Goal: Information Seeking & Learning: Learn about a topic

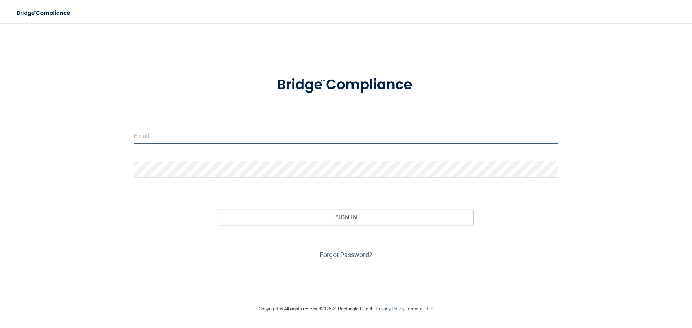
click at [186, 133] on input "email" at bounding box center [346, 136] width 425 height 16
type input "[EMAIL_ADDRESS][DOMAIN_NAME]"
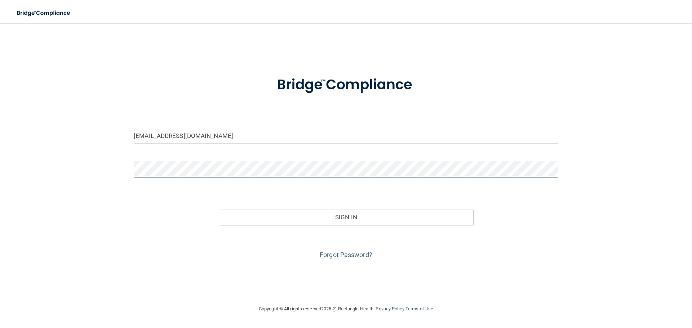
click at [219, 209] on button "Sign In" at bounding box center [346, 217] width 255 height 16
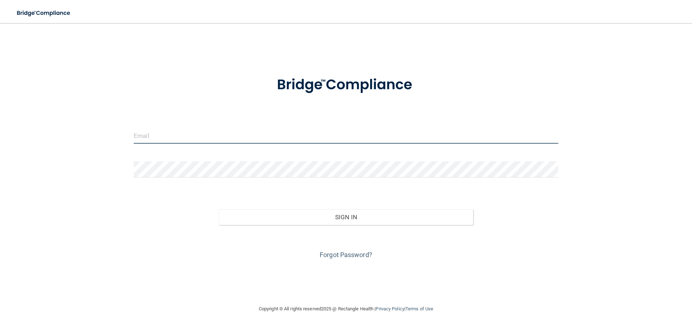
click at [166, 135] on input "email" at bounding box center [346, 136] width 425 height 16
type input "[EMAIL_ADDRESS][DOMAIN_NAME]"
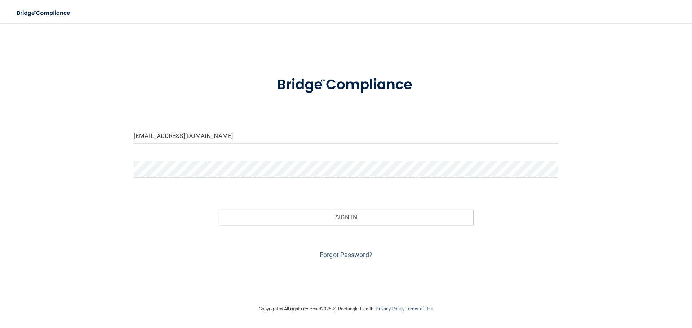
click at [175, 159] on form "clinical@sbcoralsurgery.com Invalid email/password. You don't have permission t…" at bounding box center [346, 163] width 425 height 195
click at [219, 209] on button "Sign In" at bounding box center [346, 217] width 255 height 16
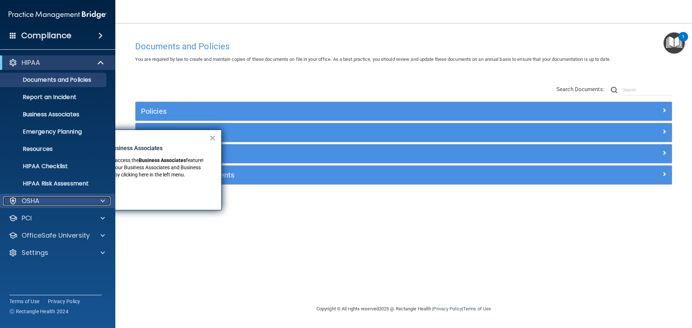
click at [62, 197] on div "OSHA" at bounding box center [47, 201] width 89 height 9
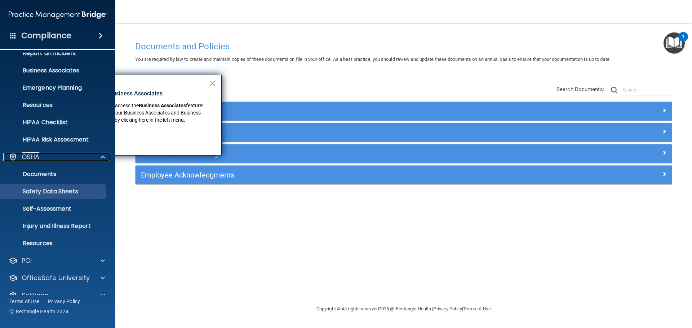
scroll to position [57, 0]
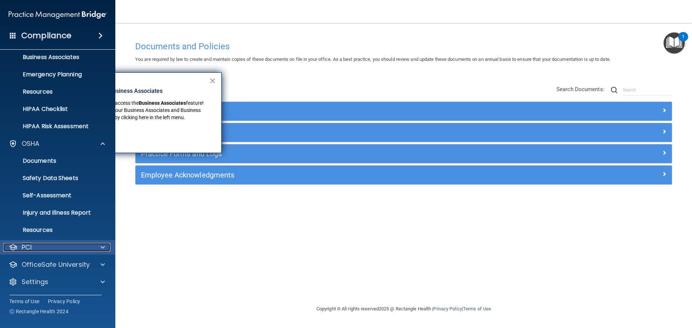
click at [101, 247] on span at bounding box center [103, 247] width 4 height 9
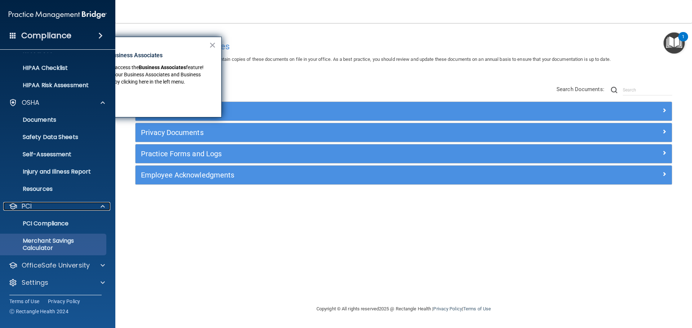
scroll to position [99, 0]
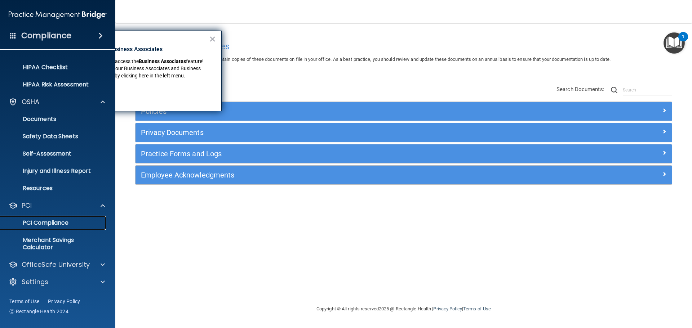
click at [55, 223] on p "PCI Compliance" at bounding box center [54, 223] width 98 height 7
click at [101, 101] on span at bounding box center [103, 102] width 4 height 9
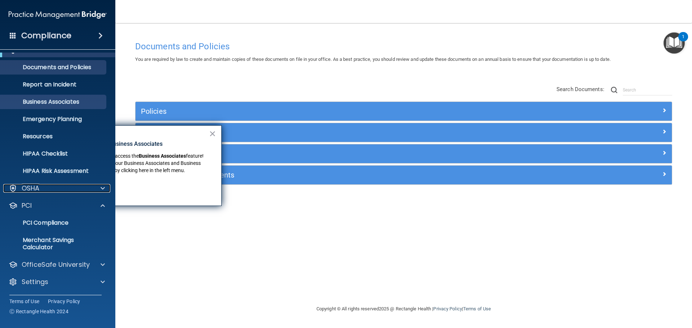
scroll to position [0, 0]
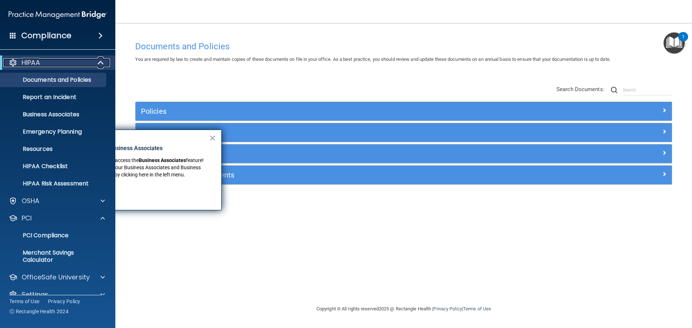
click at [100, 63] on span at bounding box center [101, 62] width 6 height 9
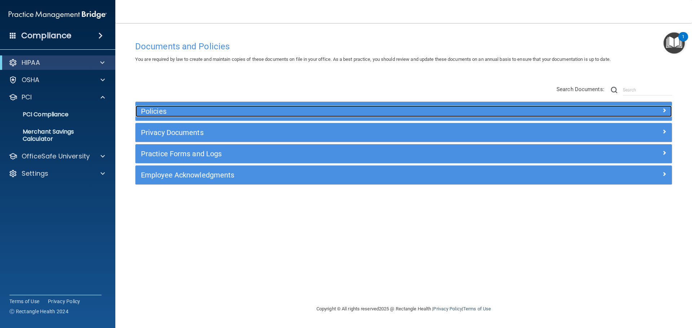
click at [152, 112] on h5 "Policies" at bounding box center [336, 111] width 391 height 8
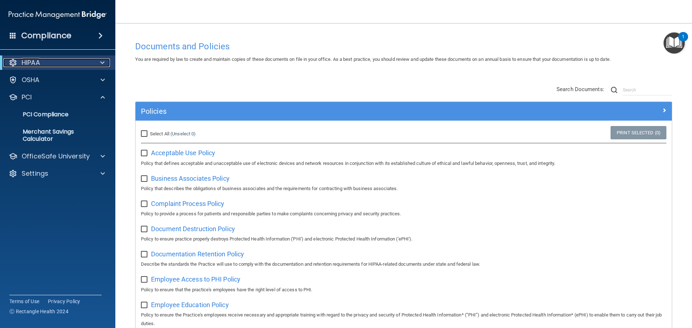
click at [53, 64] on div "HIPAA" at bounding box center [47, 62] width 89 height 9
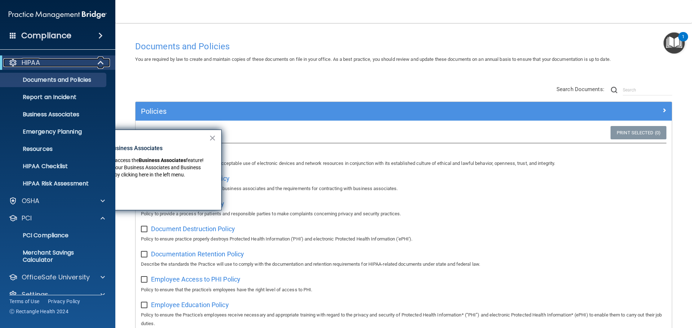
click at [98, 64] on span at bounding box center [101, 62] width 6 height 9
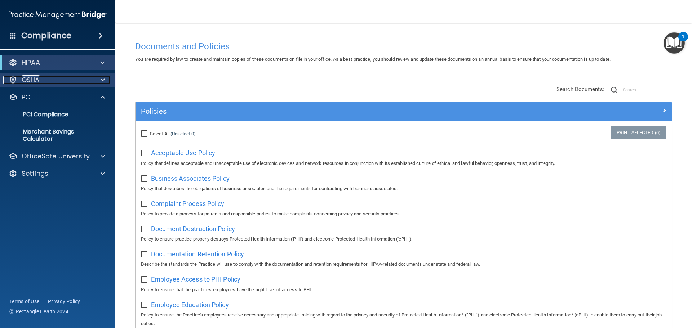
click at [42, 79] on div "OSHA" at bounding box center [47, 80] width 89 height 9
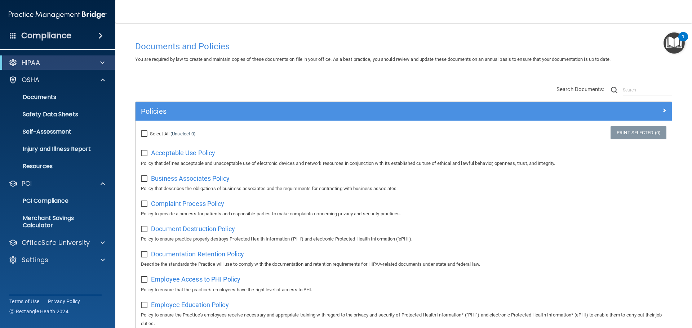
click at [101, 36] on span at bounding box center [100, 35] width 4 height 9
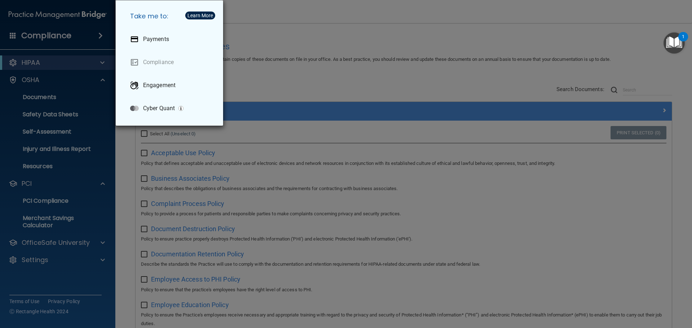
click at [73, 38] on div "Take me to: Payments Compliance Engagement Cyber Quant" at bounding box center [346, 164] width 692 height 328
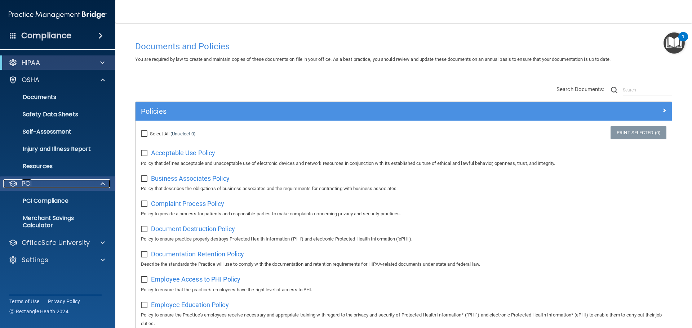
click at [96, 184] on div at bounding box center [102, 184] width 18 height 9
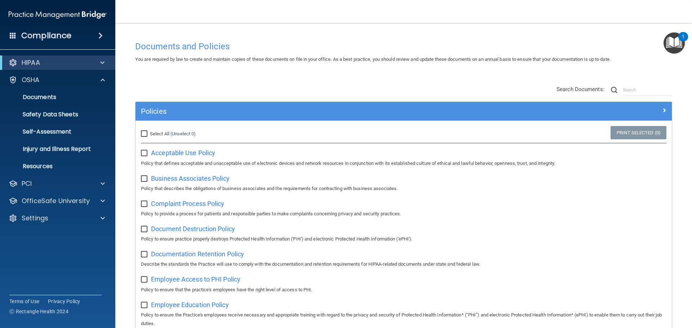
click at [15, 34] on span at bounding box center [13, 35] width 6 height 6
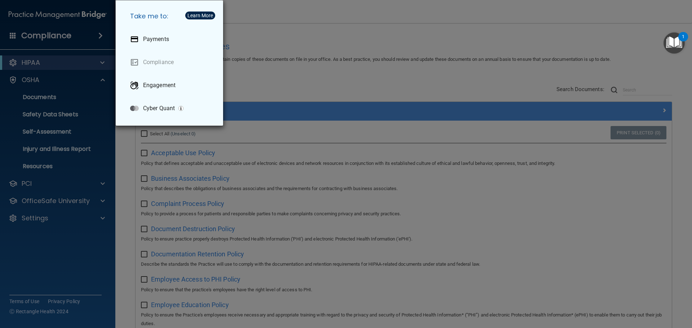
click at [15, 34] on div "Take me to: Payments Compliance Engagement Cyber Quant" at bounding box center [346, 164] width 692 height 328
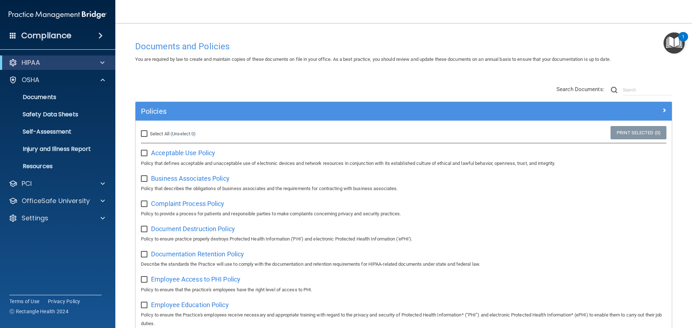
click at [98, 34] on span at bounding box center [100, 35] width 4 height 9
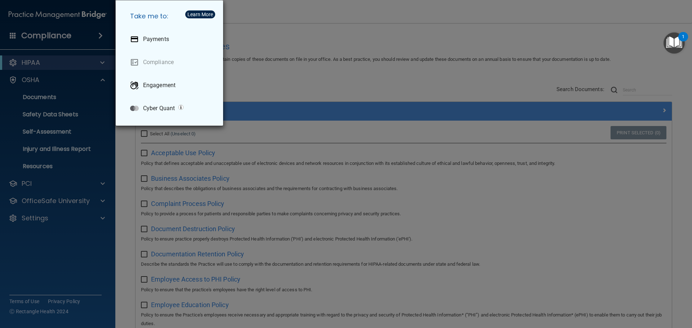
click at [97, 34] on div "Take me to: Payments Compliance Engagement Cyber Quant" at bounding box center [346, 164] width 692 height 328
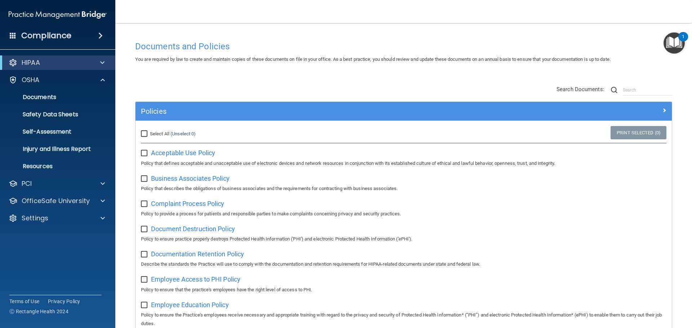
click at [675, 41] on img "Open Resource Center, 1 new notification" at bounding box center [674, 42] width 21 height 21
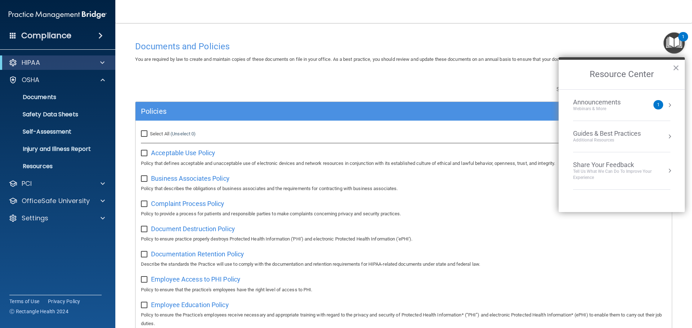
click at [62, 32] on h4 "Compliance" at bounding box center [46, 36] width 50 height 10
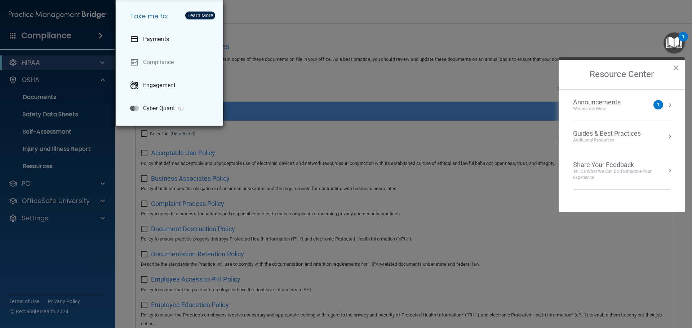
click at [56, 29] on div "Take me to: Payments Compliance Engagement Cyber Quant" at bounding box center [346, 164] width 692 height 328
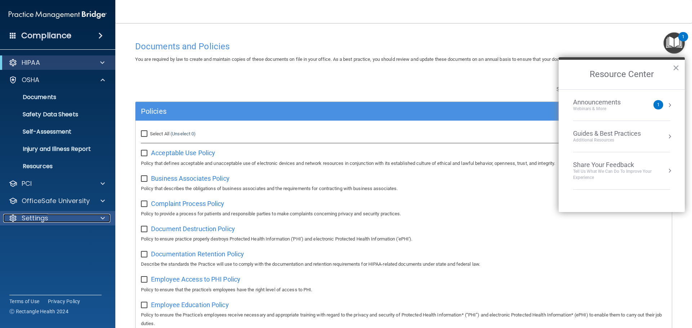
click at [42, 219] on p "Settings" at bounding box center [35, 218] width 27 height 9
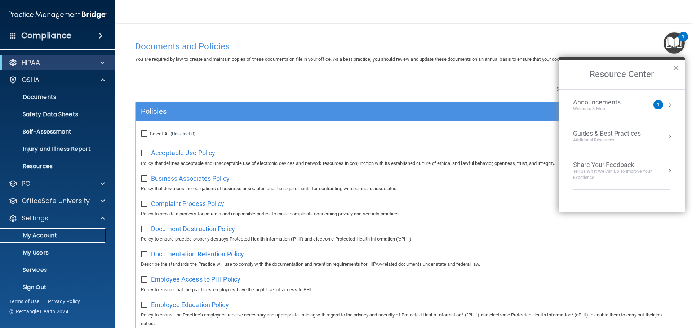
click at [45, 233] on p "My Account" at bounding box center [54, 235] width 98 height 7
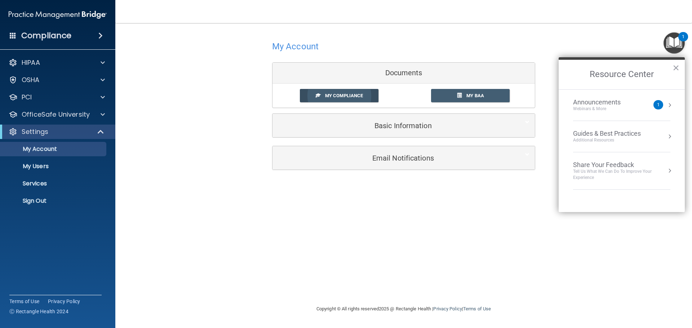
click at [345, 98] on span "My Compliance" at bounding box center [344, 95] width 38 height 5
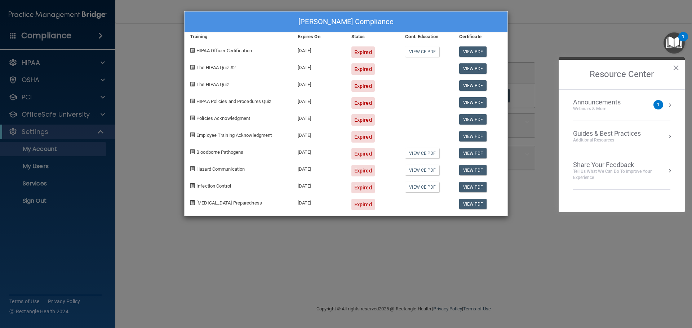
click at [548, 17] on div "Amy Gonzalez's Compliance Training Expires On Status Cont. Education Certificat…" at bounding box center [346, 164] width 692 height 328
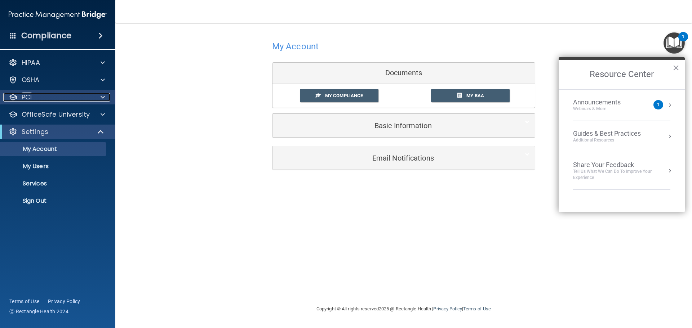
click at [42, 95] on div "PCI" at bounding box center [47, 97] width 89 height 9
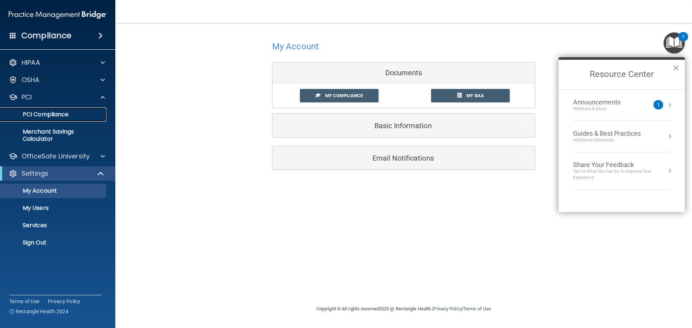
click at [59, 112] on p "PCI Compliance" at bounding box center [54, 114] width 98 height 7
click at [335, 93] on span "My Compliance" at bounding box center [344, 95] width 38 height 5
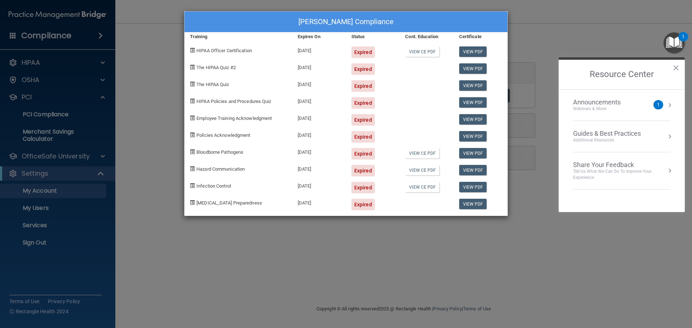
click at [364, 48] on div "Expired" at bounding box center [362, 53] width 23 height 12
click at [463, 52] on link "View PDF" at bounding box center [473, 52] width 28 height 10
click at [579, 10] on div "Amy Gonzalez's Compliance Training Expires On Status Cont. Education Certificat…" at bounding box center [346, 164] width 692 height 328
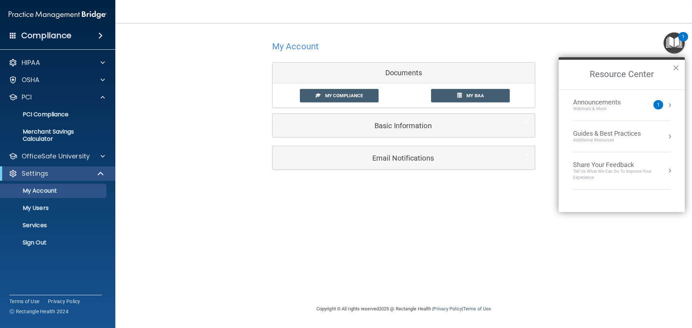
click at [666, 107] on div "Announcements Webinars & More 1" at bounding box center [621, 105] width 97 height 14
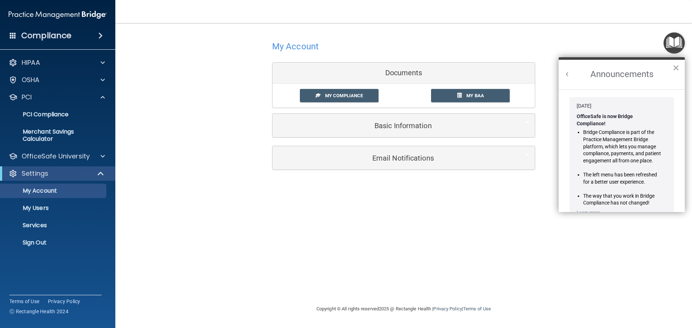
click at [675, 67] on button "×" at bounding box center [676, 68] width 7 height 12
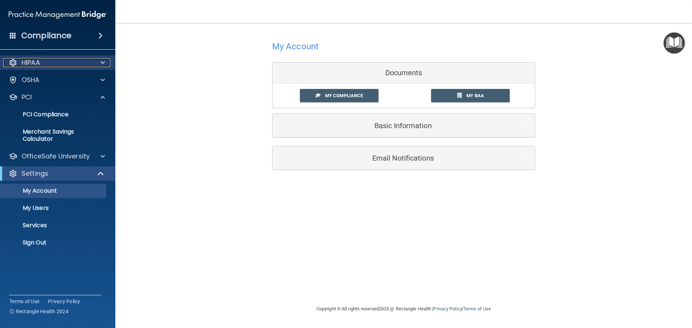
click at [36, 66] on p "HIPAA" at bounding box center [31, 62] width 18 height 9
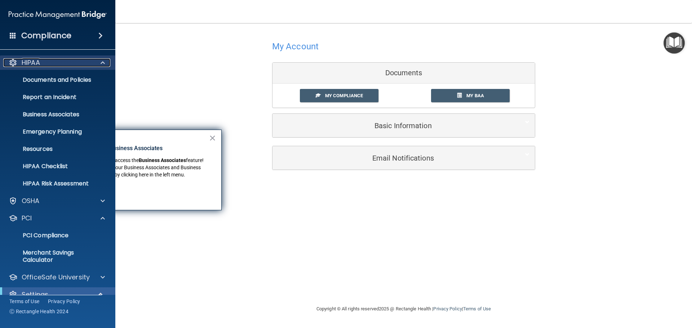
click at [34, 63] on p "HIPAA" at bounding box center [31, 62] width 18 height 9
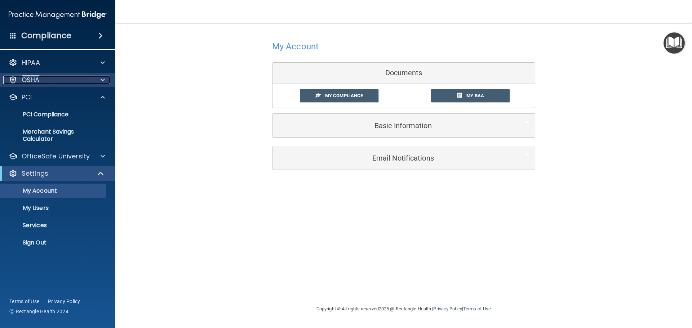
click at [34, 78] on p "OSHA" at bounding box center [31, 80] width 18 height 9
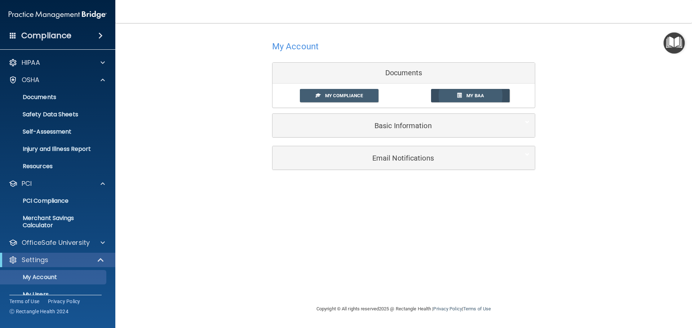
click at [460, 93] on span at bounding box center [459, 95] width 5 height 5
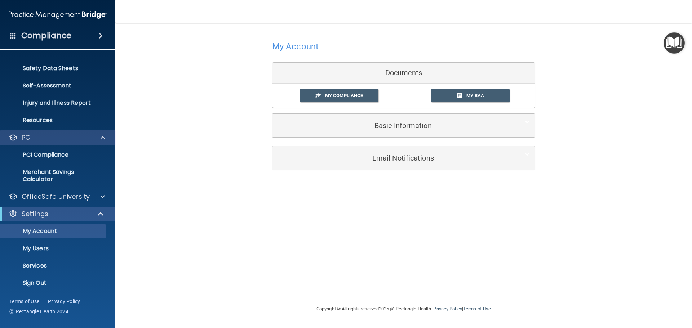
scroll to position [47, 0]
click at [31, 264] on p "Services" at bounding box center [54, 264] width 98 height 7
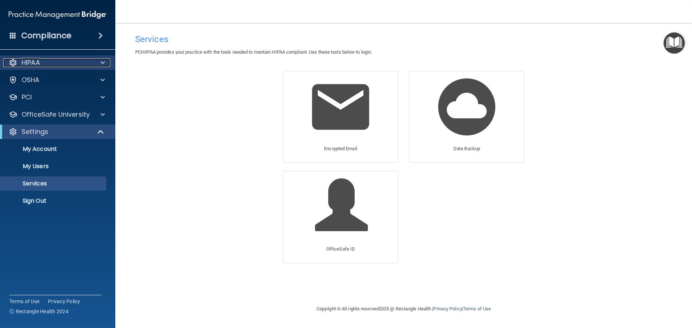
click at [40, 59] on p "HIPAA" at bounding box center [31, 62] width 18 height 9
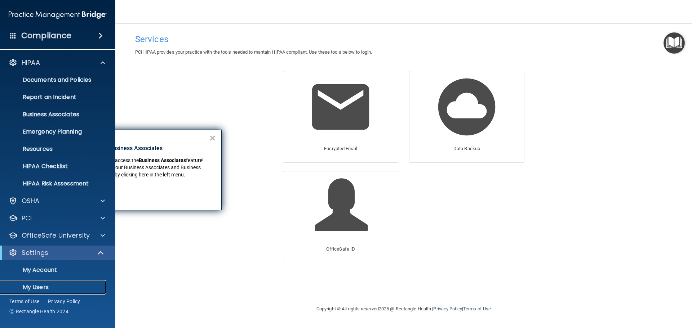
click at [45, 282] on link "My Users" at bounding box center [50, 287] width 114 height 14
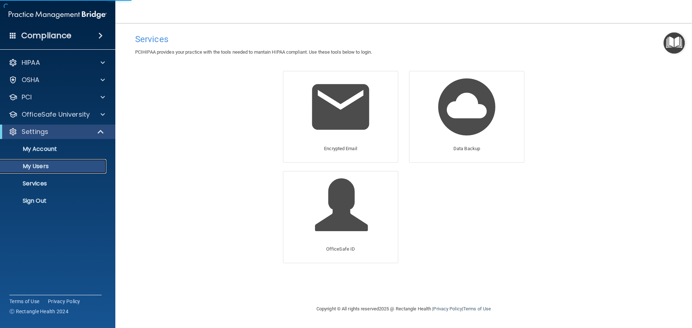
select select "20"
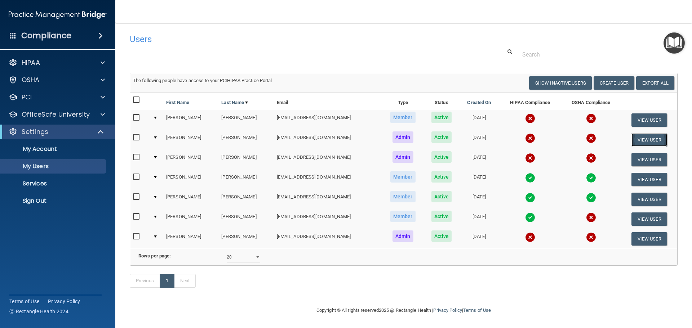
click at [652, 137] on button "View User" at bounding box center [650, 139] width 36 height 13
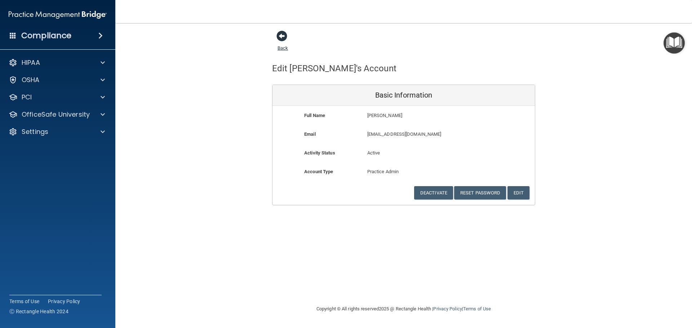
click at [283, 45] on link "Back" at bounding box center [283, 44] width 10 height 14
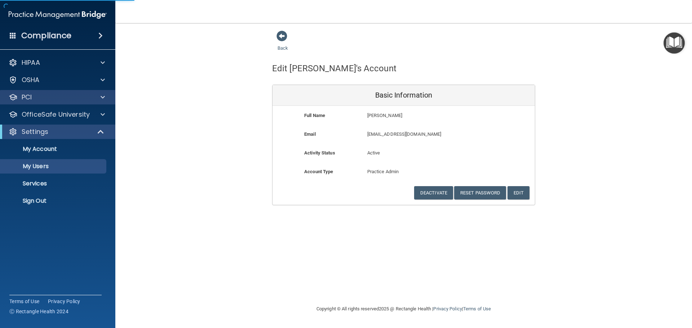
select select "20"
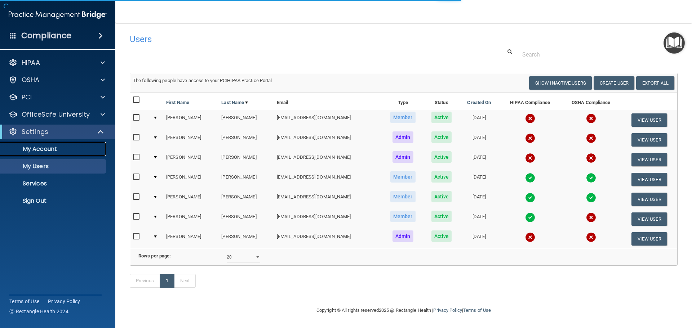
click at [47, 147] on p "My Account" at bounding box center [54, 149] width 98 height 7
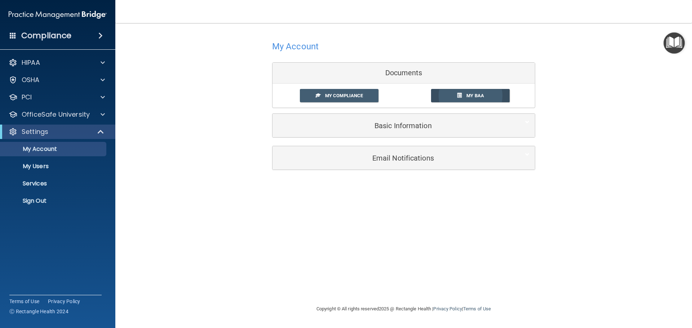
click at [473, 96] on span "My BAA" at bounding box center [475, 95] width 18 height 5
click at [34, 68] on div "HIPAA" at bounding box center [58, 63] width 116 height 14
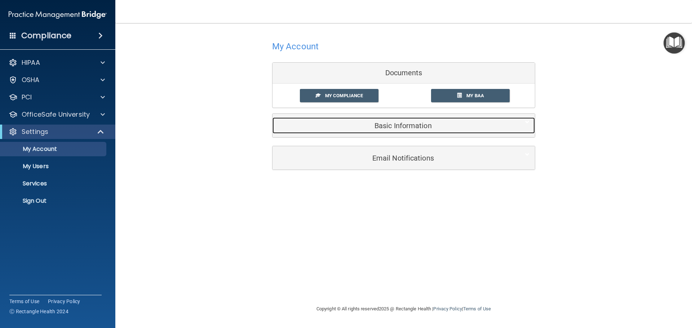
click at [408, 124] on h5 "Basic Information" at bounding box center [393, 126] width 230 height 8
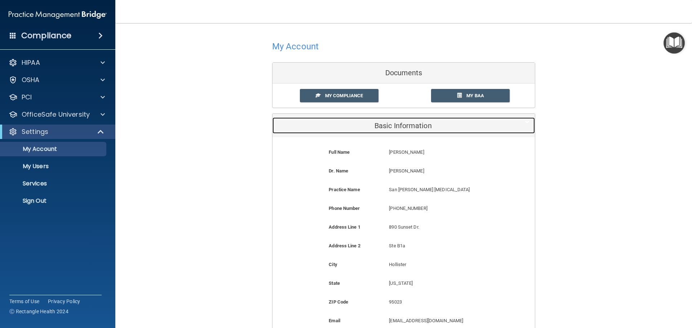
click at [394, 118] on div "Basic Information" at bounding box center [393, 126] width 240 height 16
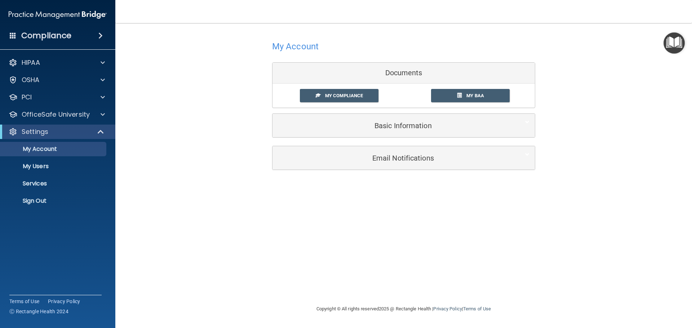
click at [28, 37] on h4 "Compliance" at bounding box center [46, 36] width 50 height 10
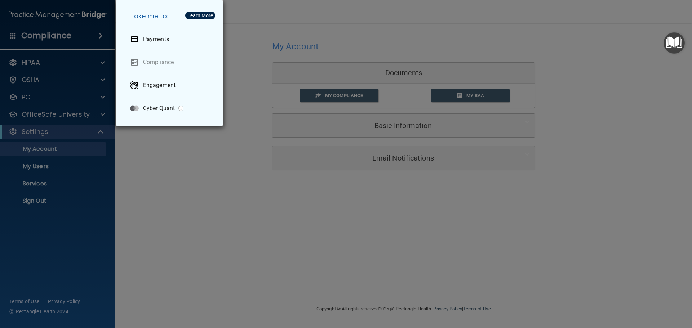
click at [48, 37] on div "Take me to: Payments Compliance Engagement Cyber Quant" at bounding box center [346, 164] width 692 height 328
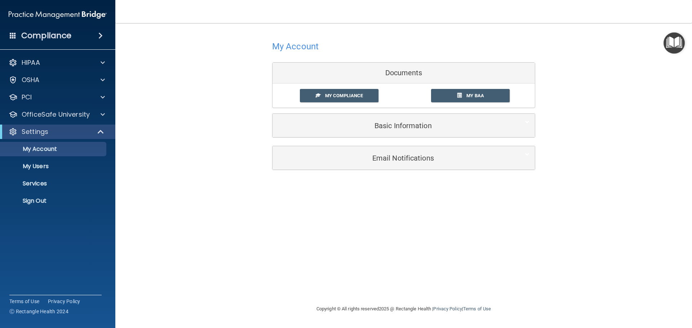
click at [69, 35] on h4 "Compliance" at bounding box center [46, 36] width 50 height 10
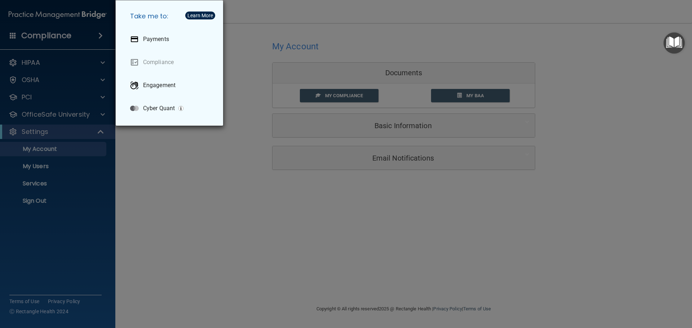
click at [93, 37] on div "Take me to: Payments Compliance Engagement Cyber Quant" at bounding box center [346, 164] width 692 height 328
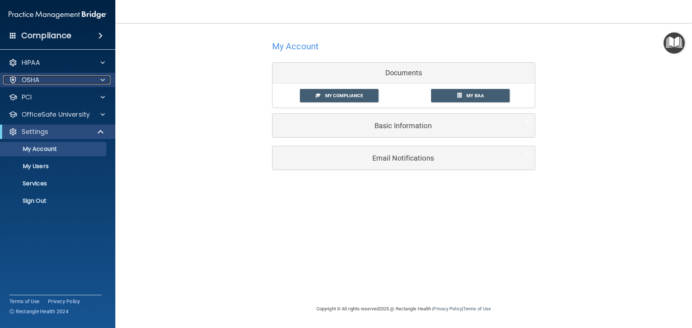
click at [89, 78] on div "OSHA" at bounding box center [47, 80] width 89 height 9
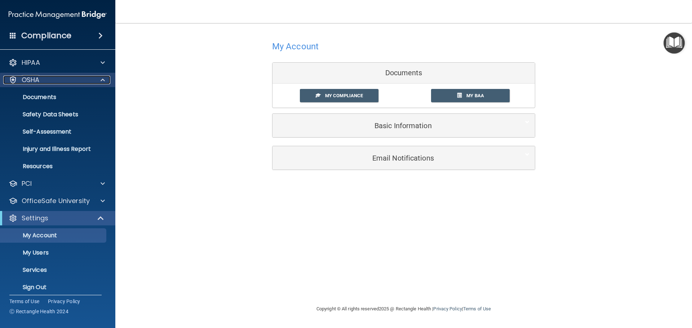
click at [89, 78] on div "OSHA" at bounding box center [47, 80] width 89 height 9
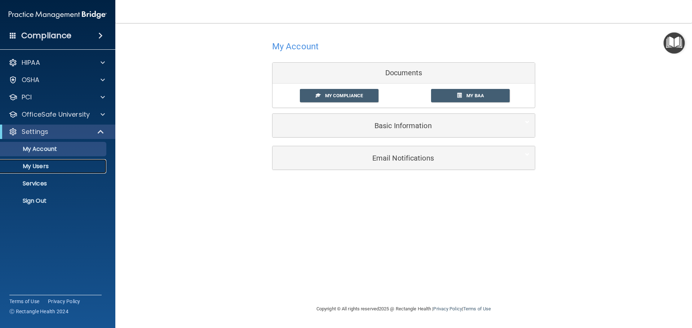
click at [41, 167] on p "My Users" at bounding box center [54, 166] width 98 height 7
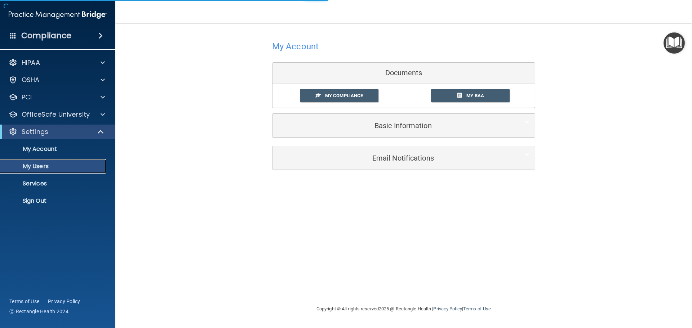
select select "20"
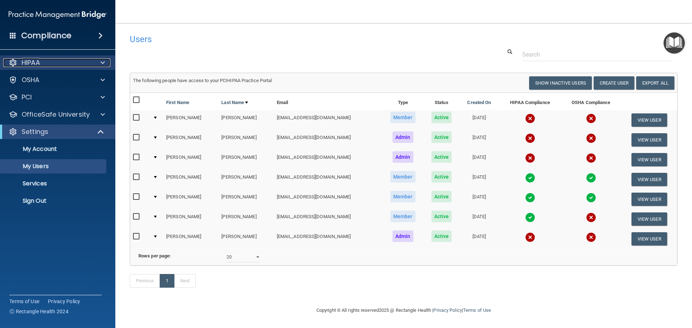
click at [41, 61] on div "HIPAA" at bounding box center [47, 62] width 89 height 9
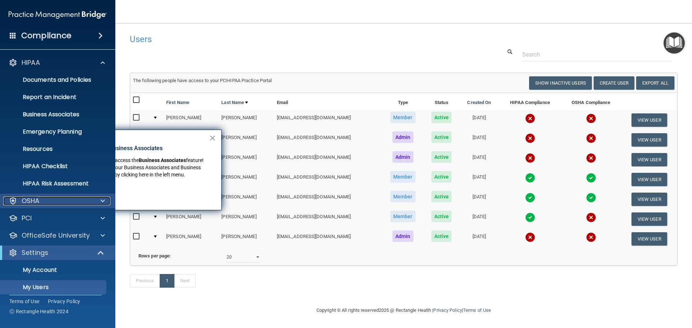
click at [97, 201] on div at bounding box center [102, 201] width 18 height 9
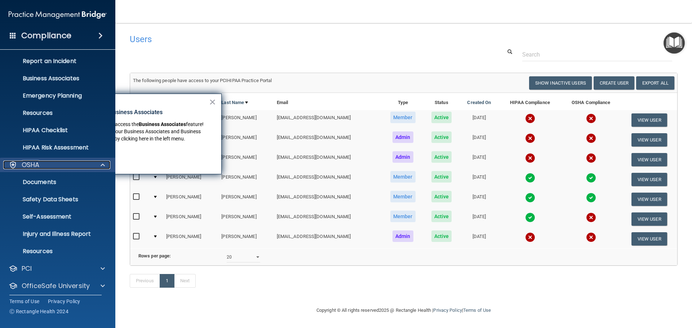
scroll to position [72, 0]
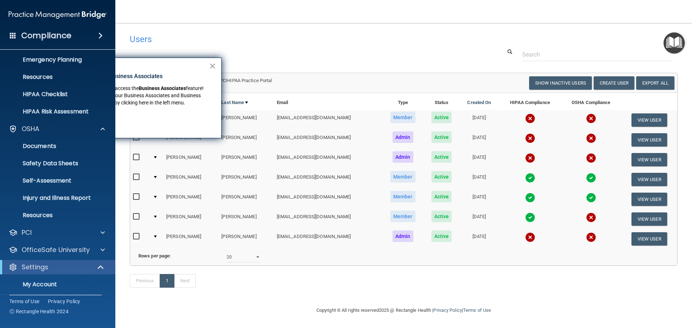
click at [11, 34] on span at bounding box center [13, 35] width 6 height 6
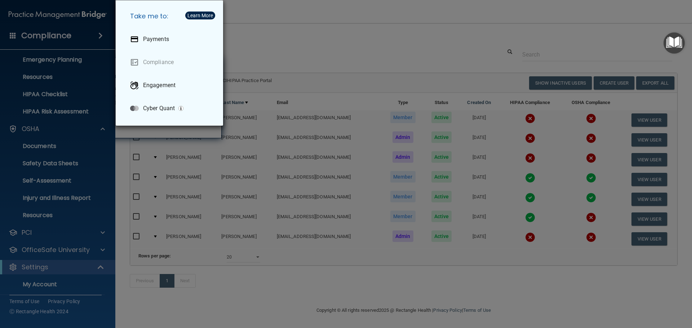
click at [92, 11] on div "Take me to: Payments Compliance Engagement Cyber Quant" at bounding box center [346, 164] width 692 height 328
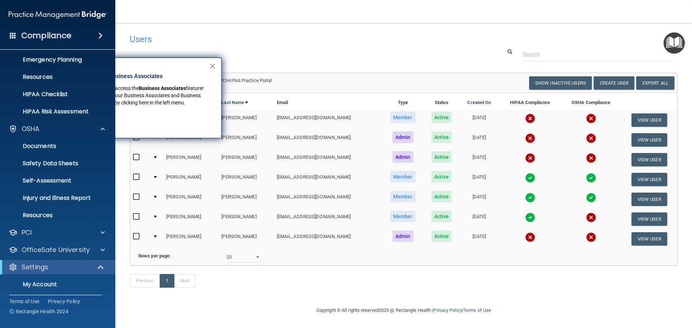
click at [219, 66] on div "× New Location for Business Associates We've made it easier to access the Busin…" at bounding box center [135, 98] width 173 height 81
click at [214, 66] on button "×" at bounding box center [212, 66] width 7 height 12
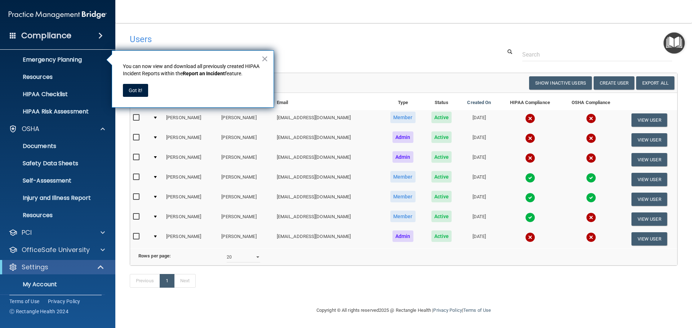
scroll to position [37, 0]
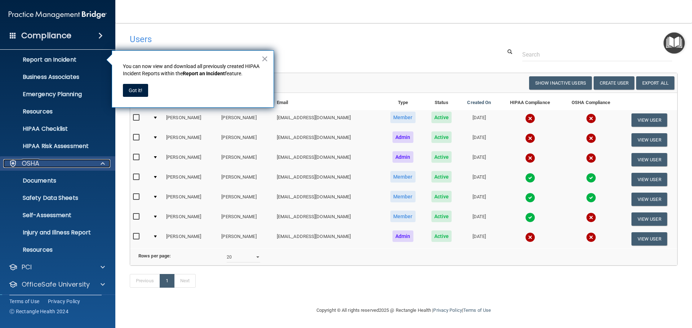
click at [97, 165] on div at bounding box center [102, 163] width 18 height 9
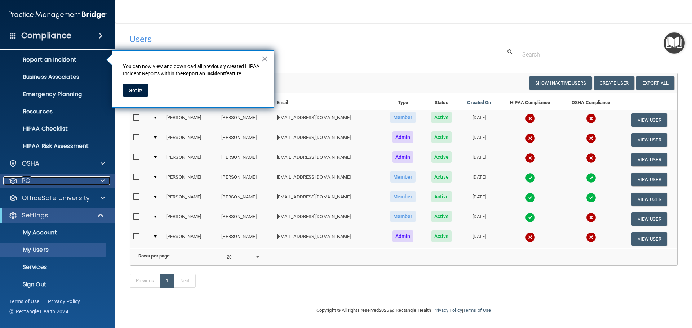
click at [102, 183] on span at bounding box center [103, 181] width 4 height 9
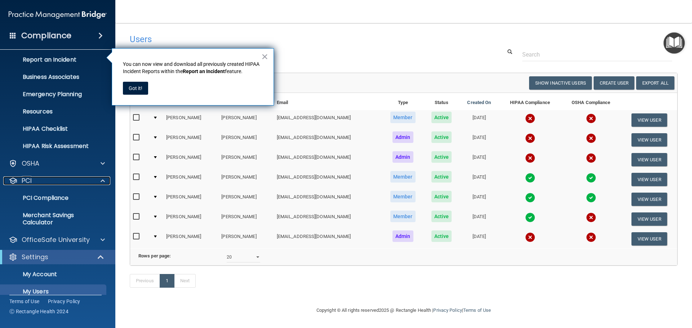
scroll to position [74, 0]
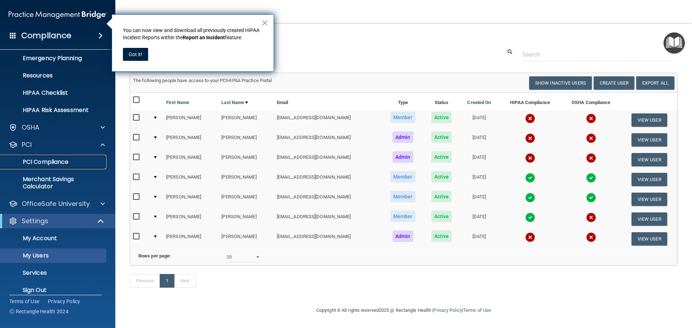
click at [59, 160] on p "PCI Compliance" at bounding box center [54, 162] width 98 height 7
click at [35, 241] on p "My Account" at bounding box center [54, 238] width 98 height 7
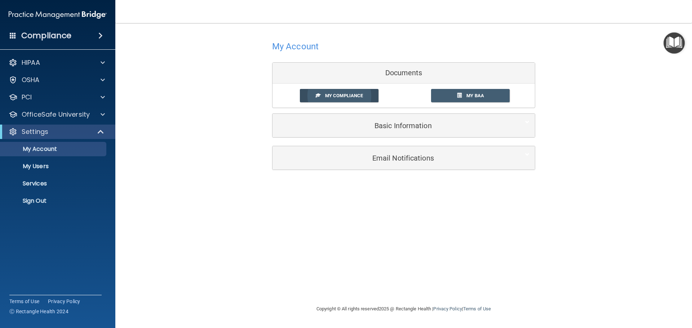
click at [357, 94] on span "My Compliance" at bounding box center [344, 95] width 38 height 5
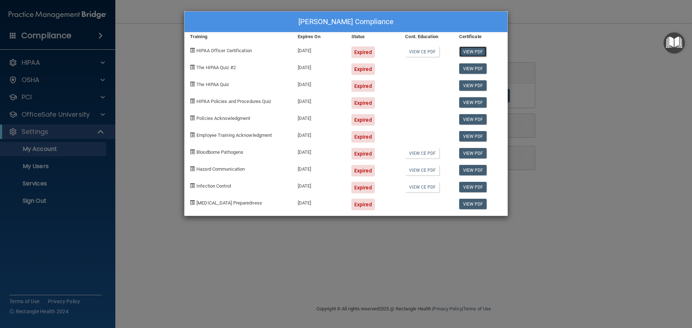
click at [479, 51] on link "View PDF" at bounding box center [473, 52] width 28 height 10
click at [422, 51] on link "View CE PDF" at bounding box center [422, 52] width 34 height 10
click at [350, 65] on div "Expired" at bounding box center [373, 66] width 54 height 17
click at [129, 9] on div "Amy Gonzalez's Compliance Training Expires On Status Cont. Education Certificat…" at bounding box center [346, 164] width 692 height 328
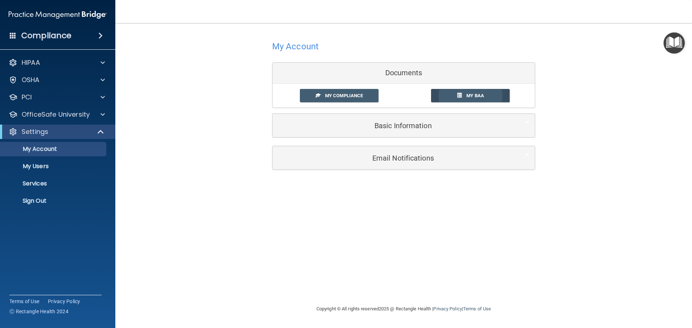
click at [485, 94] on link "My BAA" at bounding box center [470, 95] width 79 height 13
click at [26, 62] on p "HIPAA" at bounding box center [31, 62] width 18 height 9
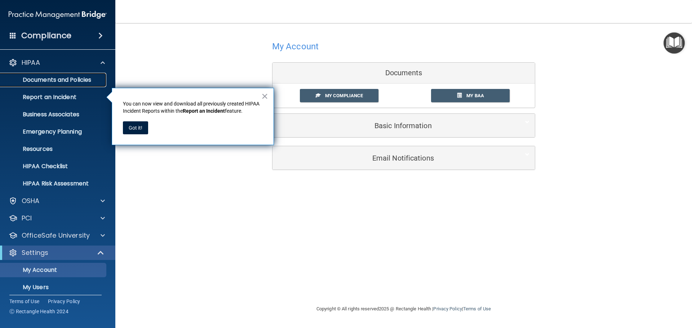
click at [38, 78] on p "Documents and Policies" at bounding box center [54, 79] width 98 height 7
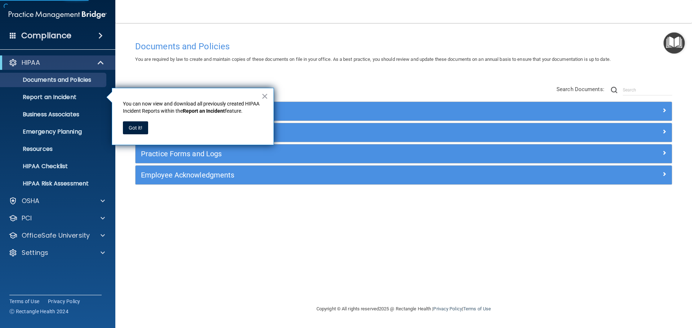
drag, startPoint x: 291, startPoint y: 288, endPoint x: 288, endPoint y: 274, distance: 13.9
click at [292, 287] on div "Documents and Policies You are required by law to create and maintain copies of…" at bounding box center [404, 170] width 548 height 267
click at [266, 94] on button "×" at bounding box center [264, 96] width 7 height 12
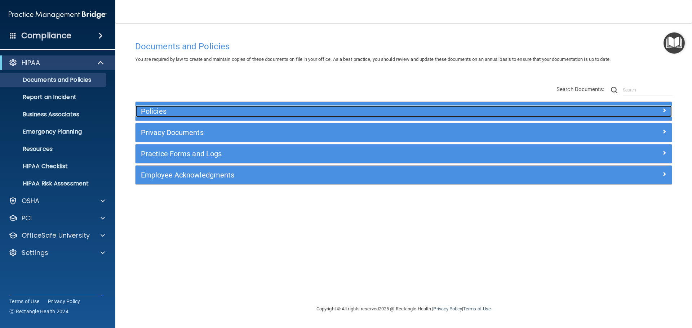
click at [147, 111] on h5 "Policies" at bounding box center [336, 111] width 391 height 8
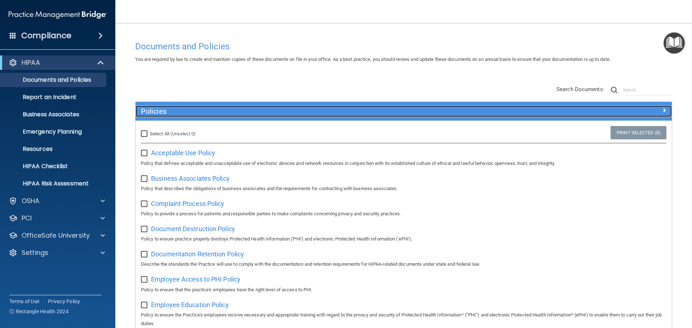
click at [196, 112] on h5 "Policies" at bounding box center [336, 111] width 391 height 8
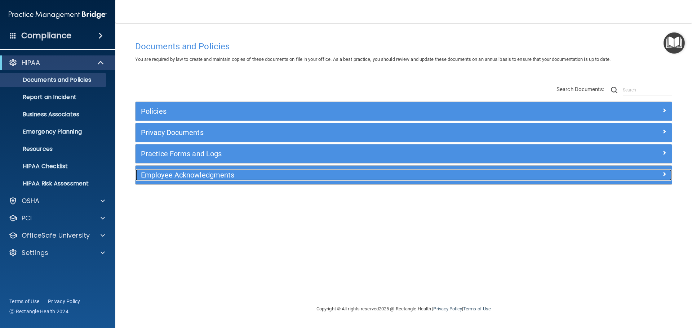
click at [164, 177] on h5 "Employee Acknowledgments" at bounding box center [336, 175] width 391 height 8
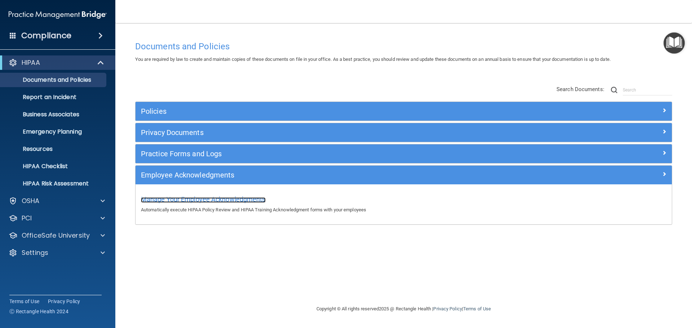
click at [219, 200] on span "Manage Your Employee Acknowledgments" at bounding box center [203, 200] width 125 height 8
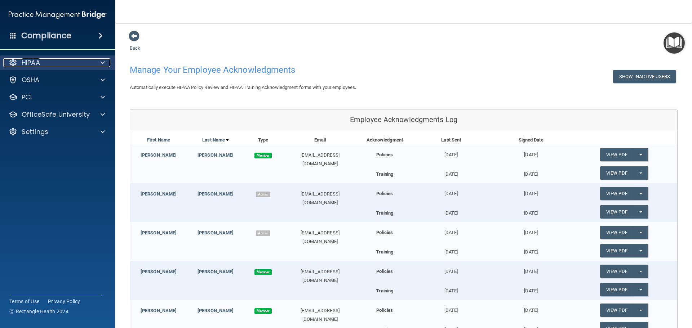
click at [47, 63] on div "HIPAA" at bounding box center [47, 62] width 89 height 9
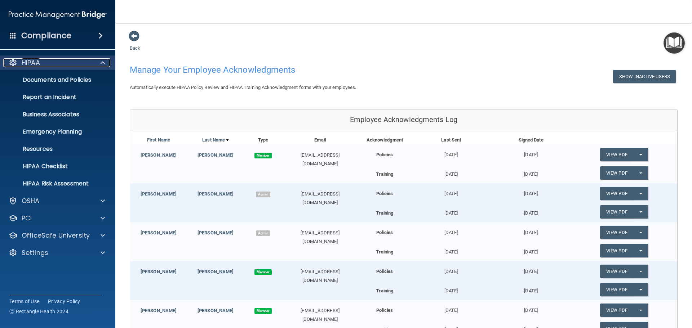
click at [95, 64] on div at bounding box center [102, 62] width 18 height 9
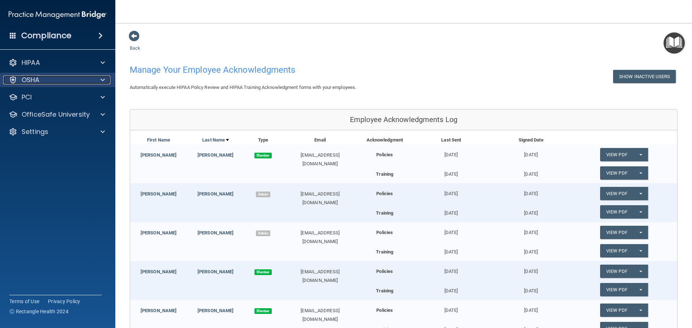
click at [77, 80] on div "OSHA" at bounding box center [47, 80] width 89 height 9
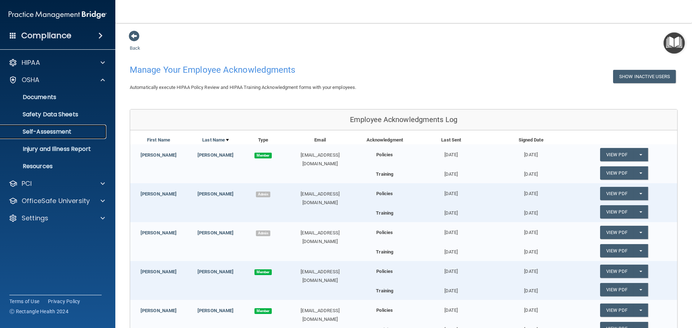
click at [63, 129] on p "Self-Assessment" at bounding box center [54, 131] width 98 height 7
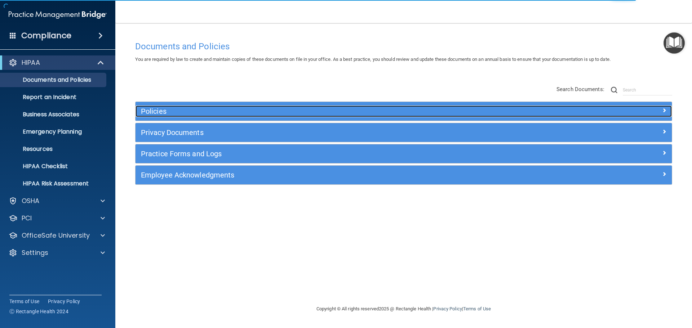
click at [158, 108] on h5 "Policies" at bounding box center [336, 111] width 391 height 8
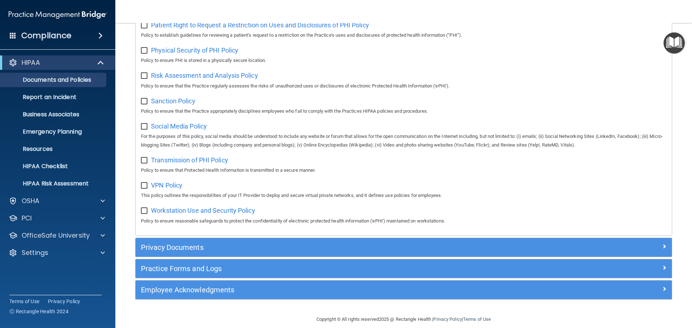
scroll to position [482, 0]
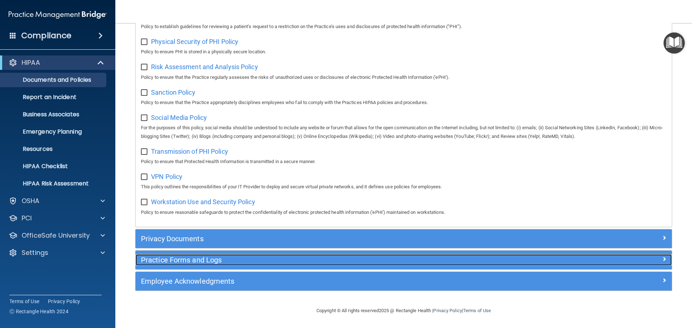
click at [195, 261] on h5 "Practice Forms and Logs" at bounding box center [336, 260] width 391 height 8
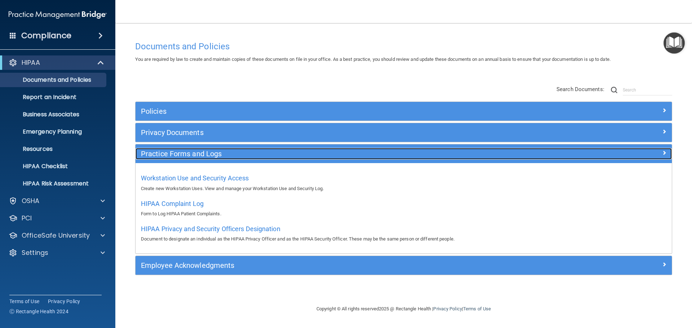
scroll to position [0, 0]
click at [176, 150] on h5 "Practice Forms and Logs" at bounding box center [336, 154] width 391 height 8
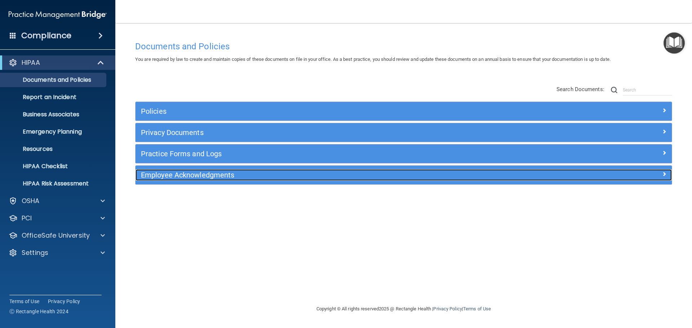
click at [179, 172] on h5 "Employee Acknowledgments" at bounding box center [336, 175] width 391 height 8
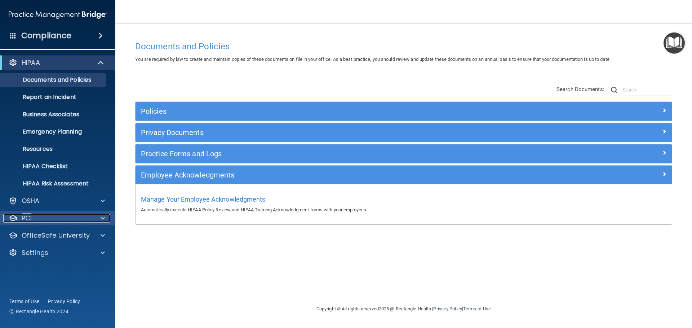
click at [53, 214] on div "PCI" at bounding box center [47, 218] width 89 height 9
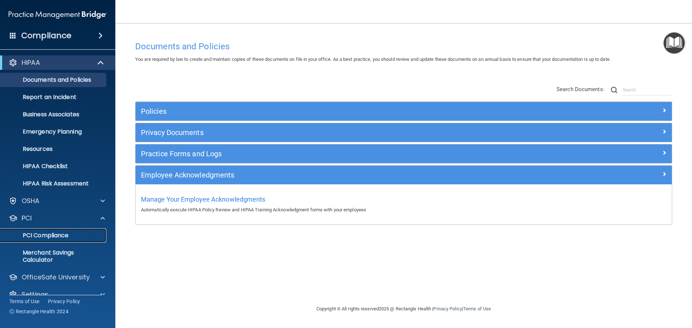
click at [68, 238] on p "PCI Compliance" at bounding box center [54, 235] width 98 height 7
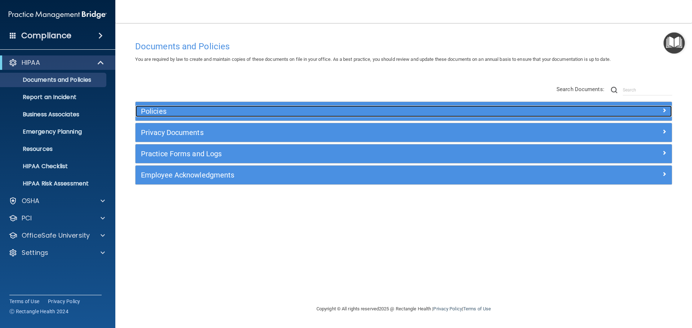
click at [153, 109] on h5 "Policies" at bounding box center [336, 111] width 391 height 8
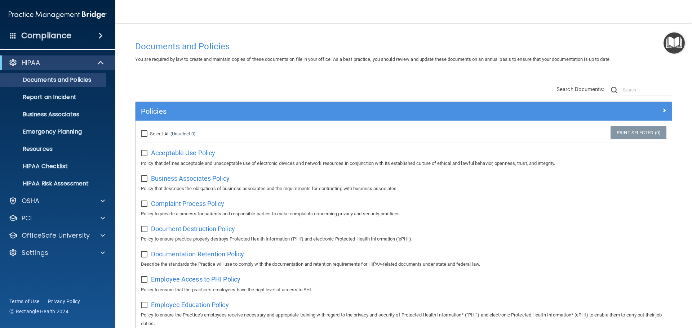
click at [147, 134] on input "Select All (Unselect 0) Unselect All" at bounding box center [145, 134] width 8 height 6
checkbox input "true"
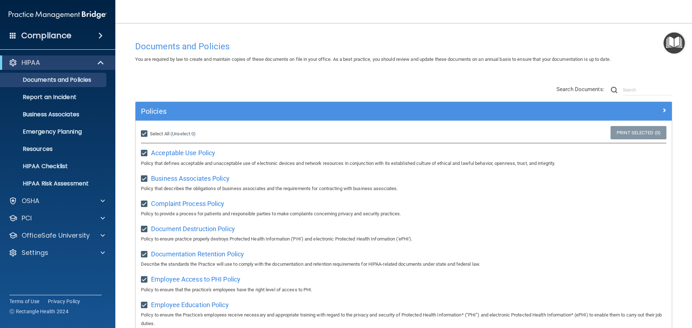
checkbox input "true"
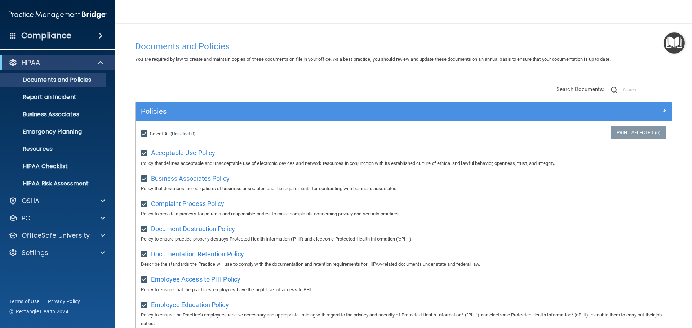
checkbox input "true"
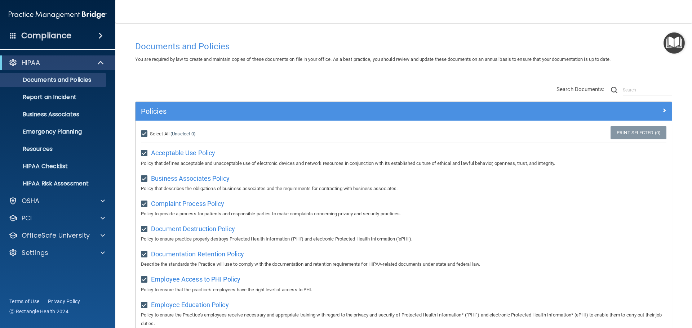
checkbox input "true"
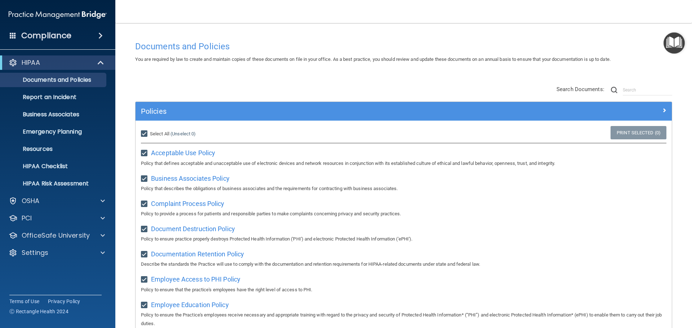
checkbox input "true"
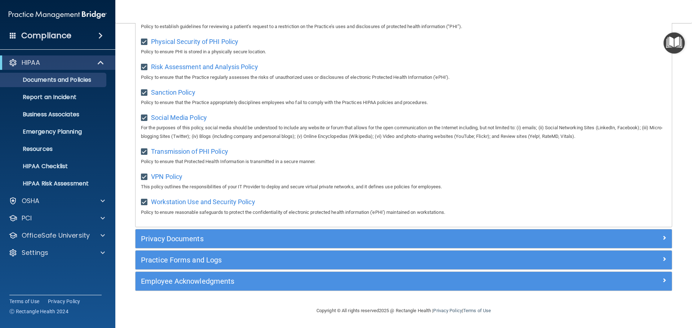
scroll to position [482, 0]
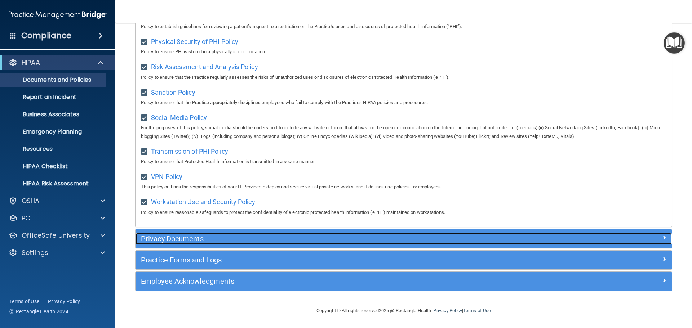
click at [185, 240] on h5 "Privacy Documents" at bounding box center [336, 239] width 391 height 8
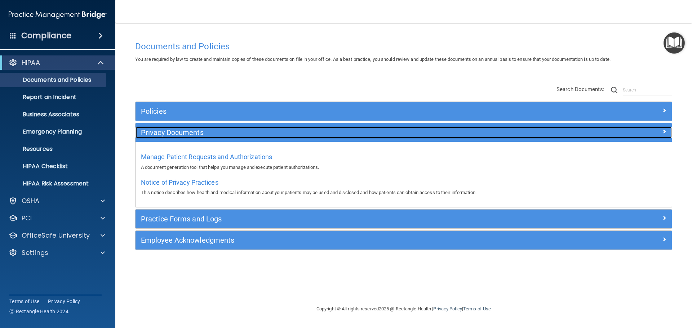
scroll to position [0, 0]
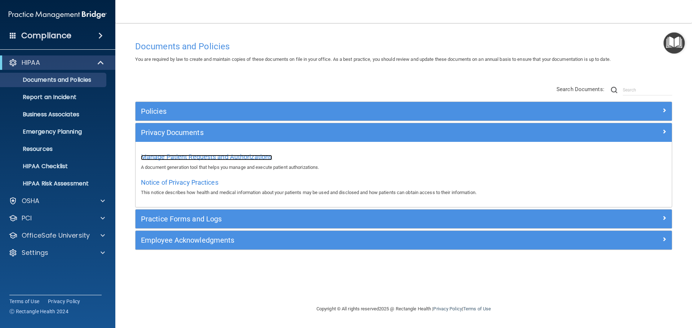
click at [177, 155] on span "Manage Patient Requests and Authorizations" at bounding box center [206, 157] width 131 height 8
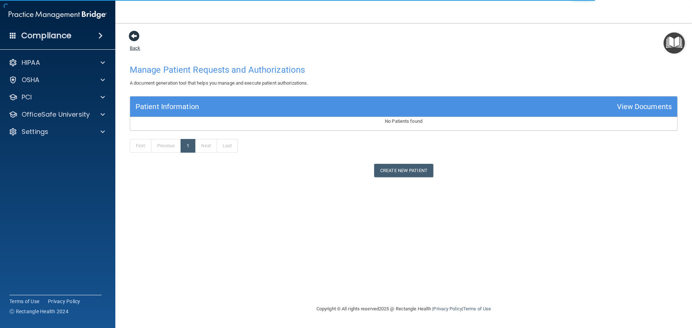
click at [134, 34] on span at bounding box center [134, 36] width 11 height 11
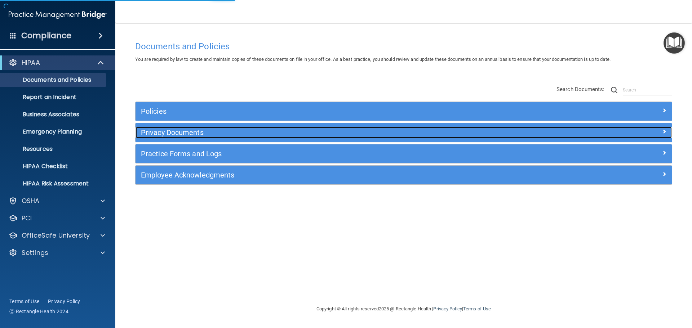
click at [163, 131] on h5 "Privacy Documents" at bounding box center [336, 133] width 391 height 8
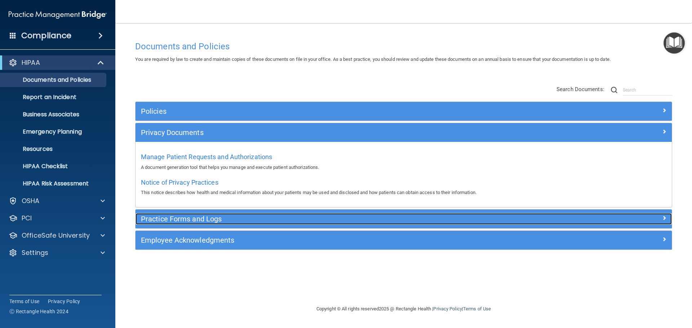
click at [177, 218] on h5 "Practice Forms and Logs" at bounding box center [336, 219] width 391 height 8
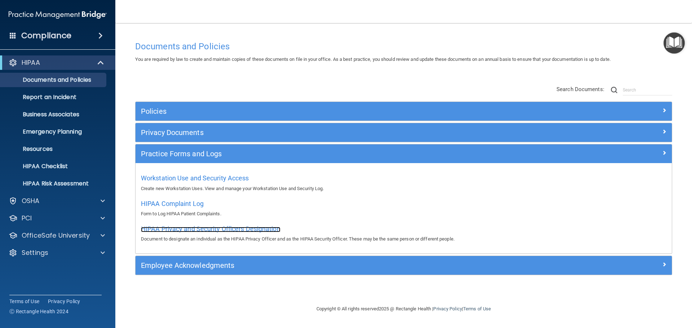
click at [179, 232] on span "HIPAA Privacy and Security Officers Designation" at bounding box center [211, 229] width 140 height 8
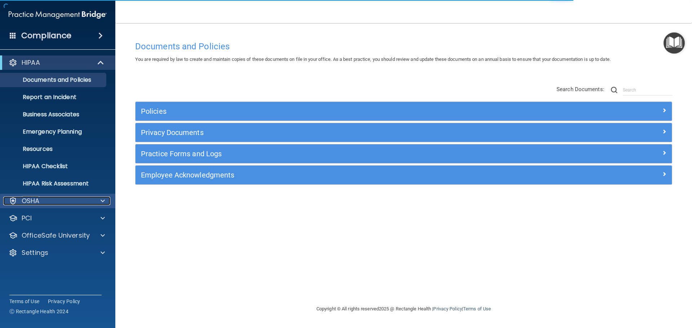
click at [56, 202] on div "OSHA" at bounding box center [47, 201] width 89 height 9
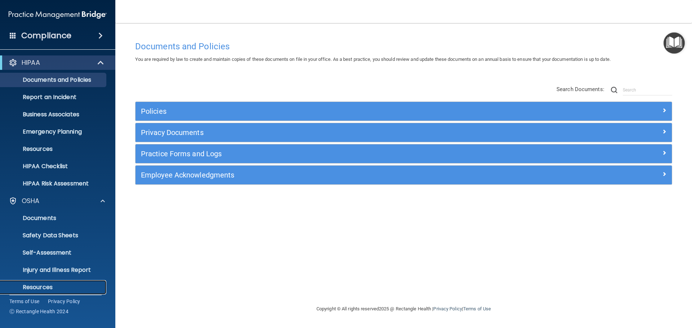
click at [45, 286] on p "Resources" at bounding box center [54, 287] width 98 height 7
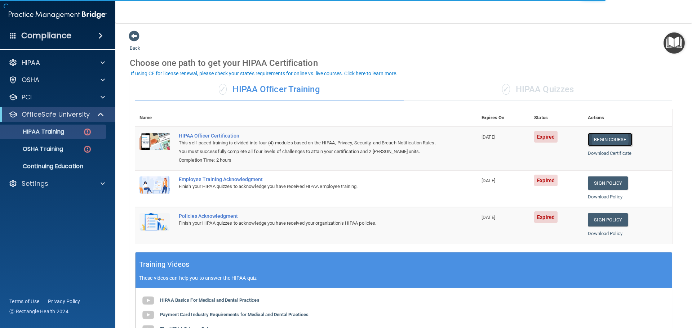
click at [604, 138] on link "Begin Course" at bounding box center [610, 139] width 44 height 13
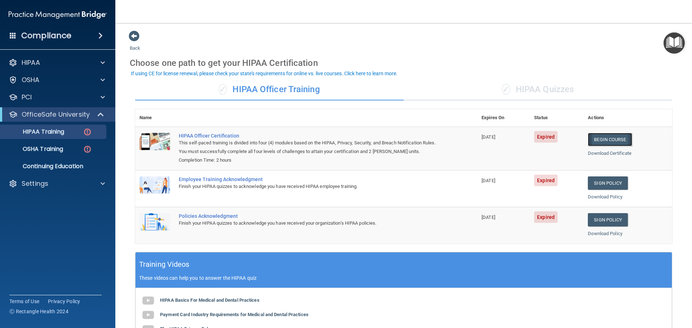
click at [619, 140] on link "Begin Course" at bounding box center [610, 139] width 44 height 13
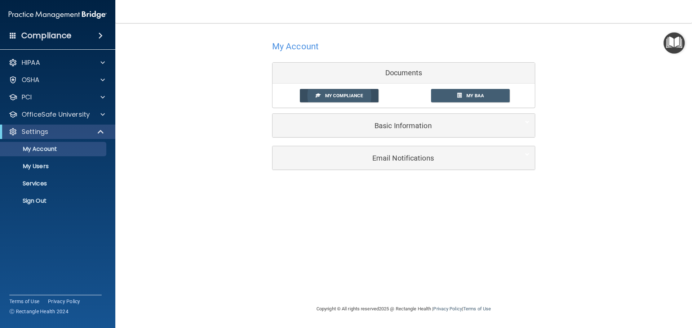
click at [369, 97] on link "My Compliance" at bounding box center [339, 95] width 79 height 13
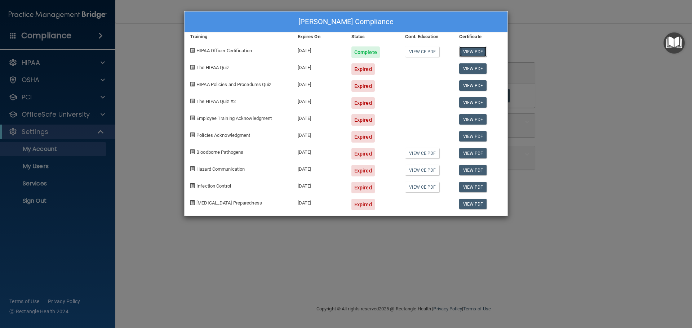
click at [474, 52] on link "View PDF" at bounding box center [473, 52] width 28 height 10
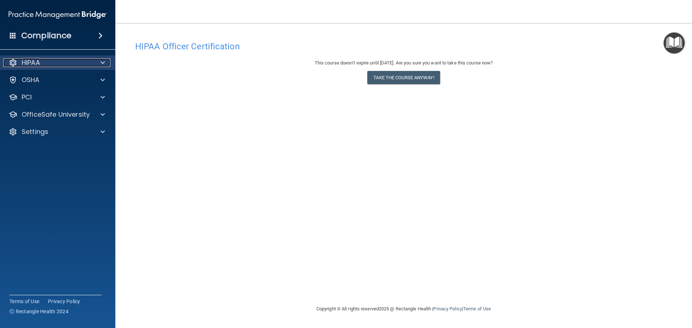
click at [75, 60] on div "HIPAA" at bounding box center [47, 62] width 89 height 9
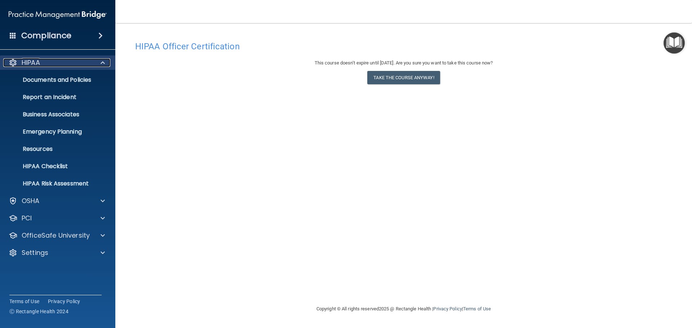
click at [75, 60] on div "HIPAA" at bounding box center [47, 62] width 89 height 9
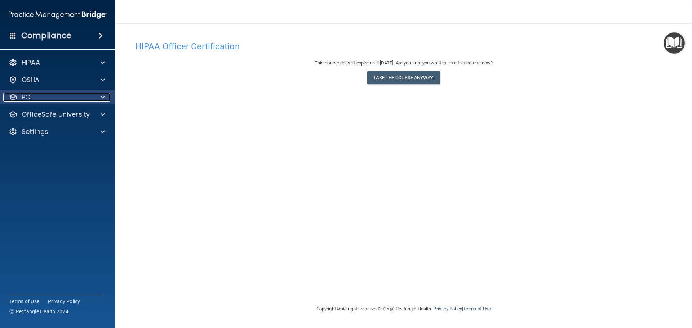
click at [68, 100] on div "PCI" at bounding box center [47, 97] width 89 height 9
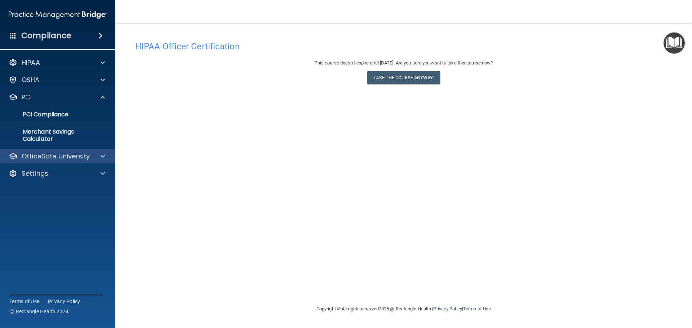
click at [85, 161] on div "OfficeSafe University" at bounding box center [58, 156] width 116 height 14
click at [102, 157] on span at bounding box center [103, 156] width 4 height 9
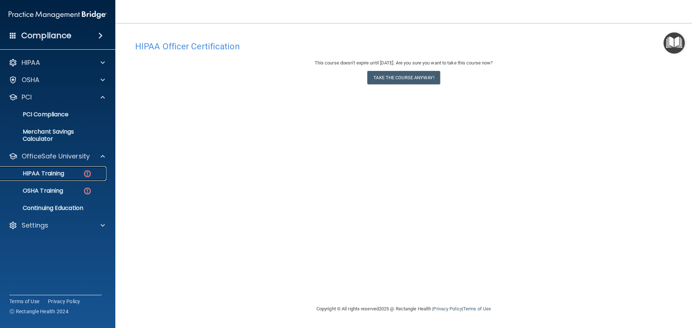
click at [81, 176] on div "HIPAA Training" at bounding box center [54, 173] width 98 height 7
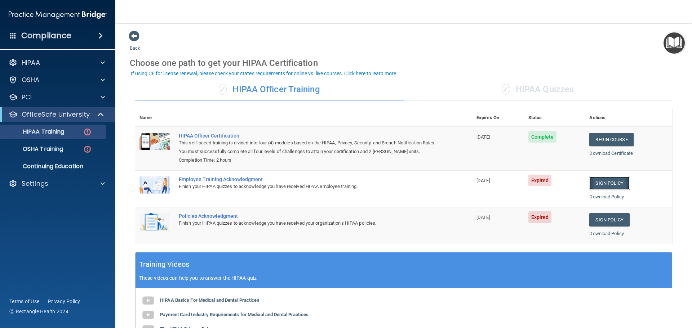
click at [603, 185] on link "Sign Policy" at bounding box center [609, 183] width 40 height 13
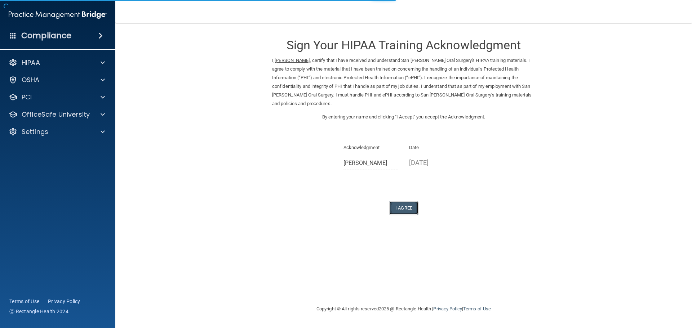
click at [403, 202] on button "I Agree" at bounding box center [403, 208] width 29 height 13
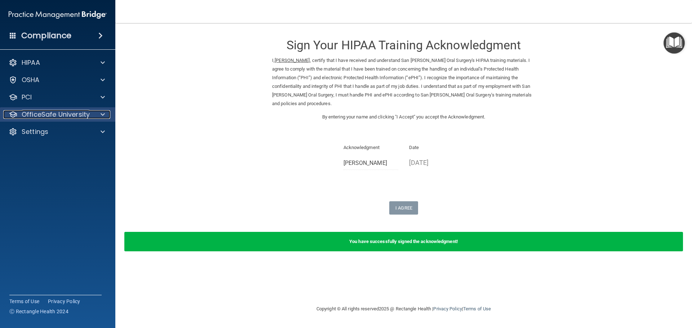
click at [97, 118] on div at bounding box center [102, 114] width 18 height 9
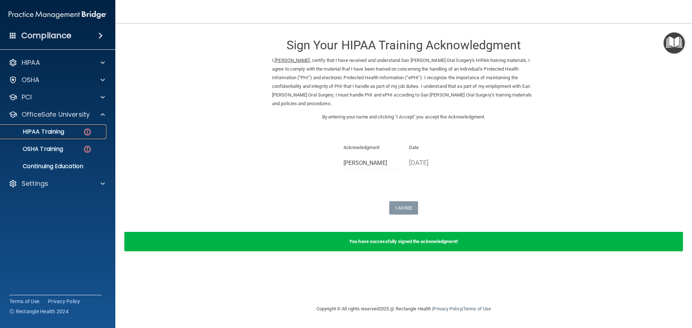
click at [68, 132] on div "HIPAA Training" at bounding box center [54, 131] width 98 height 7
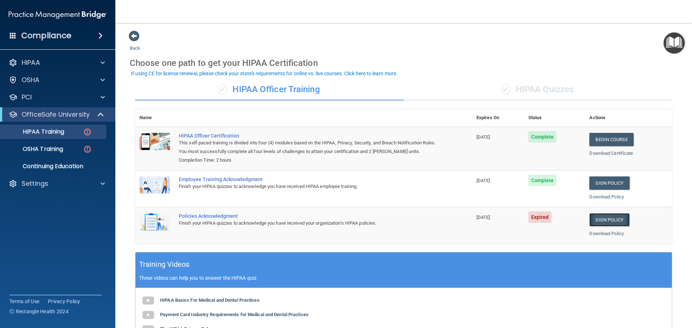
click at [605, 221] on link "Sign Policy" at bounding box center [609, 219] width 40 height 13
click at [607, 221] on link "Sign Policy" at bounding box center [609, 219] width 40 height 13
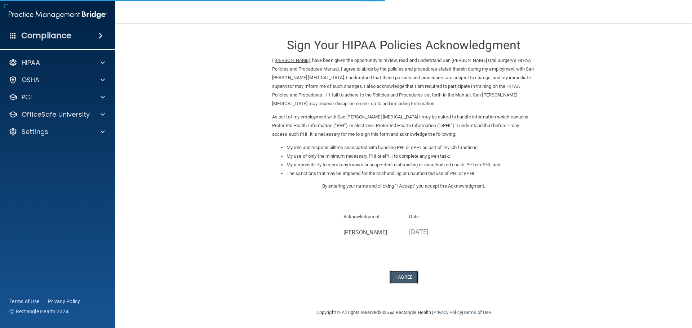
click at [401, 277] on button "I Agree" at bounding box center [403, 277] width 29 height 13
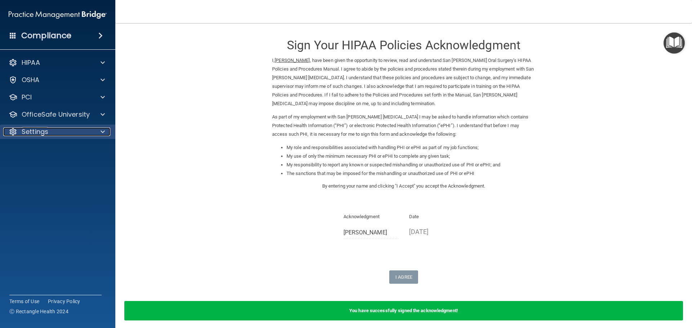
click at [74, 136] on div "Settings" at bounding box center [47, 132] width 89 height 9
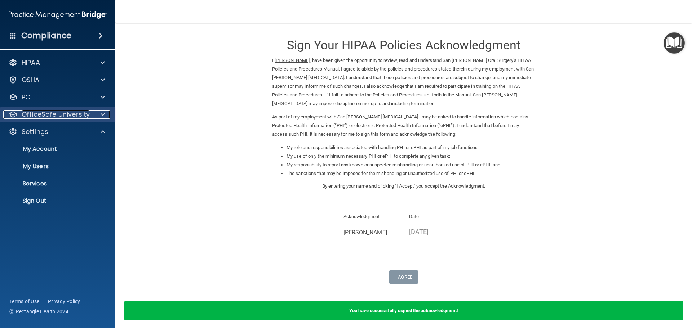
click at [98, 113] on div at bounding box center [102, 114] width 18 height 9
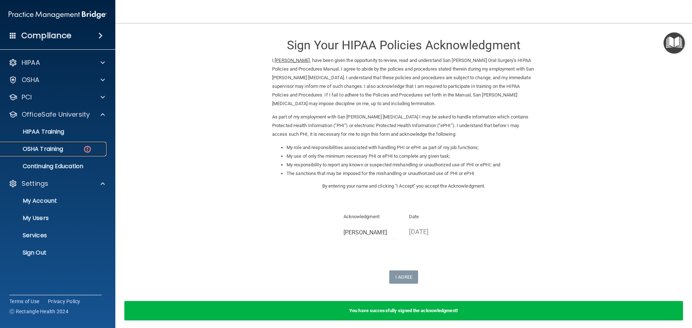
click at [83, 149] on div "OSHA Training" at bounding box center [54, 149] width 98 height 7
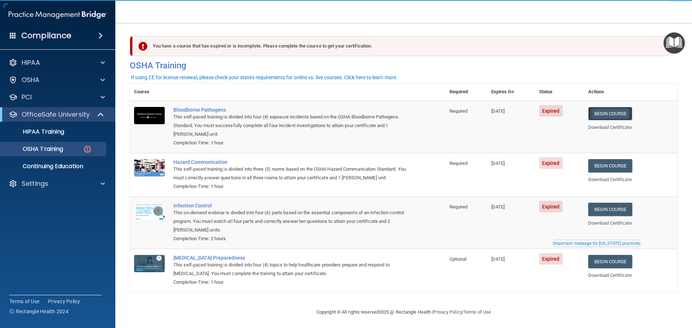
click at [609, 118] on link "Begin Course" at bounding box center [610, 113] width 44 height 13
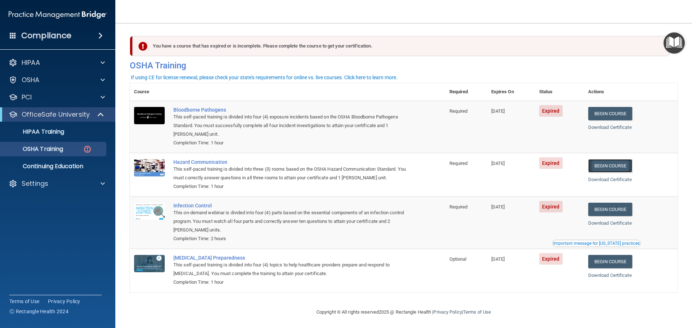
click at [618, 167] on link "Begin Course" at bounding box center [610, 165] width 44 height 13
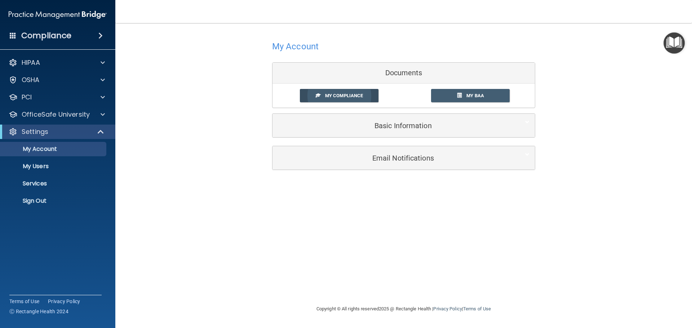
click at [353, 96] on span "My Compliance" at bounding box center [344, 95] width 38 height 5
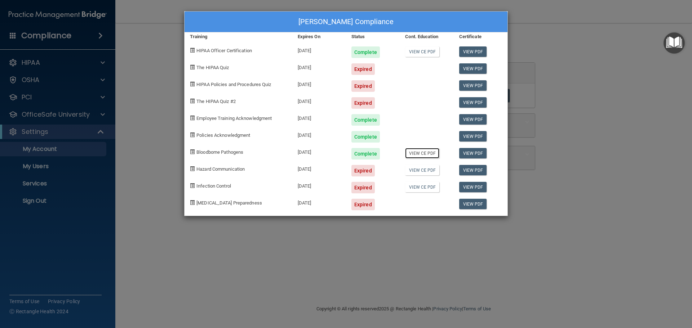
click at [429, 154] on link "View CE PDF" at bounding box center [422, 153] width 34 height 10
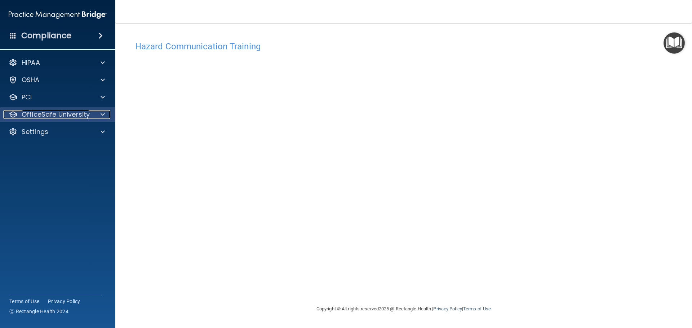
click at [100, 119] on div at bounding box center [102, 114] width 18 height 9
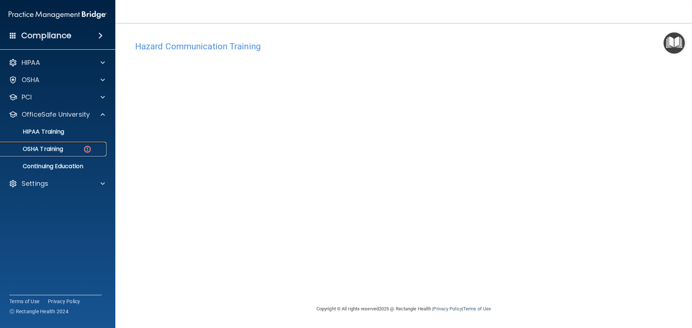
click at [84, 151] on img at bounding box center [87, 149] width 9 height 9
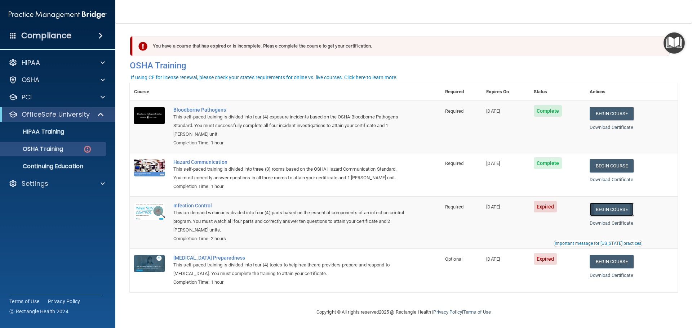
click at [612, 209] on link "Begin Course" at bounding box center [612, 209] width 44 height 13
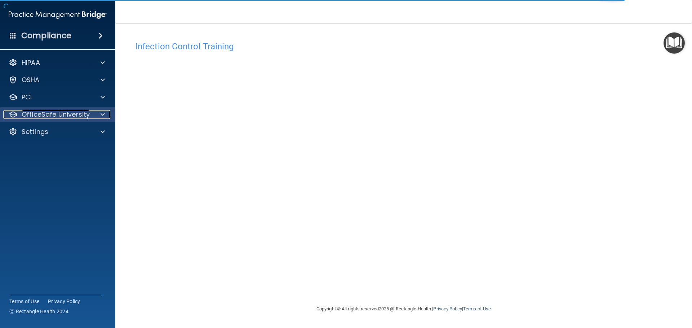
click at [96, 114] on div at bounding box center [102, 114] width 18 height 9
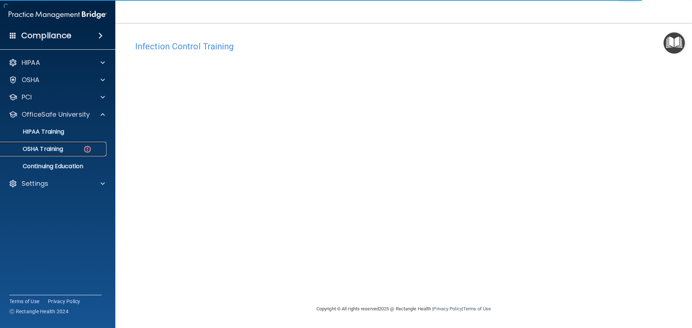
click at [64, 143] on link "OSHA Training" at bounding box center [50, 149] width 114 height 14
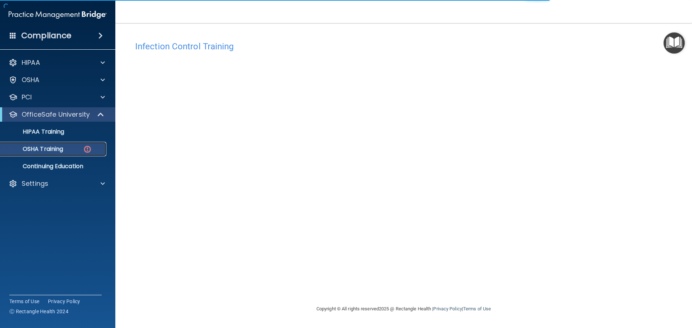
click at [69, 147] on div "OSHA Training" at bounding box center [54, 149] width 98 height 7
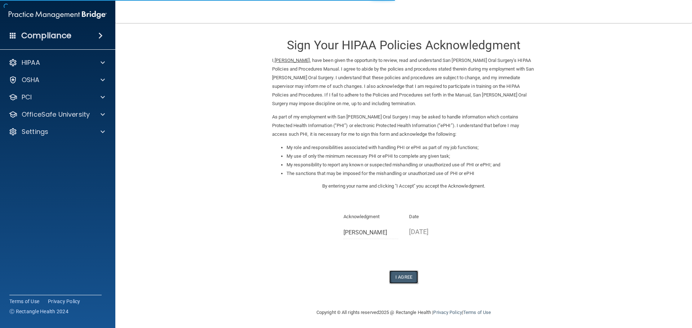
click at [395, 274] on button "I Agree" at bounding box center [403, 277] width 29 height 13
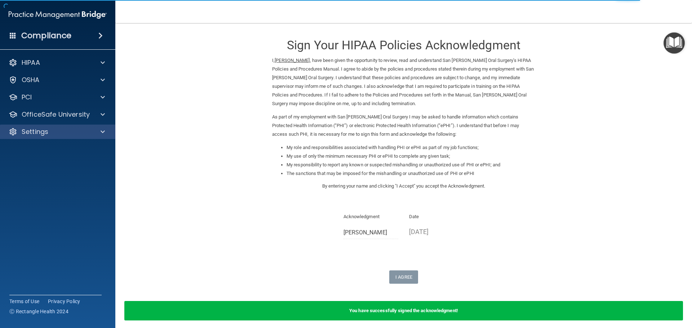
click at [71, 127] on div "Settings" at bounding box center [58, 132] width 116 height 14
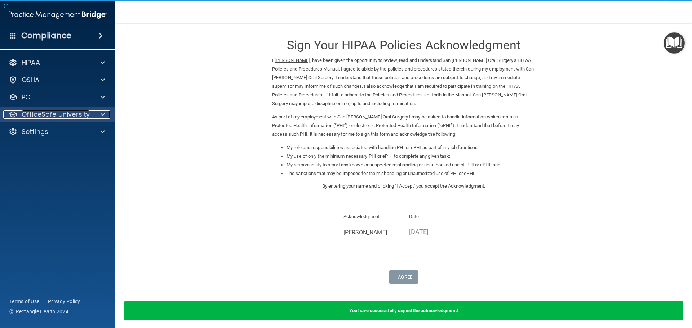
click at [96, 111] on div at bounding box center [102, 114] width 18 height 9
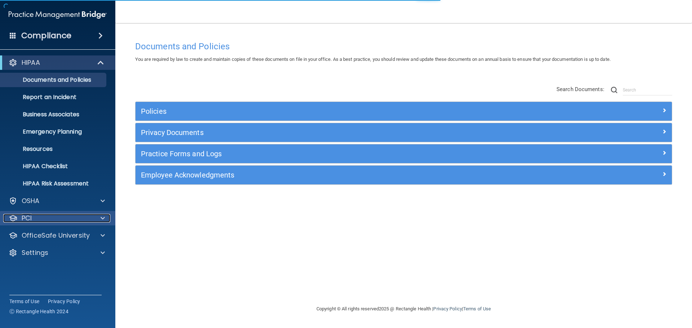
click at [102, 221] on span at bounding box center [103, 218] width 4 height 9
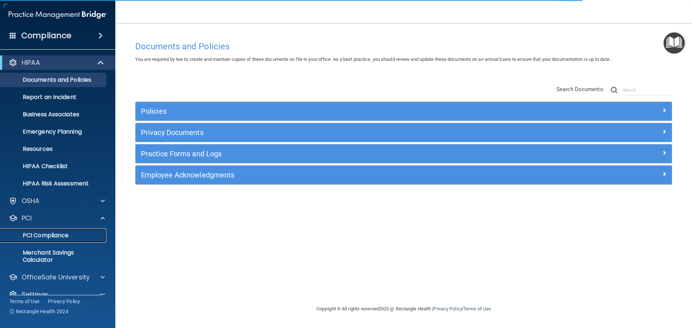
click at [90, 235] on p "PCI Compliance" at bounding box center [54, 235] width 98 height 7
click at [106, 219] on div at bounding box center [102, 218] width 18 height 9
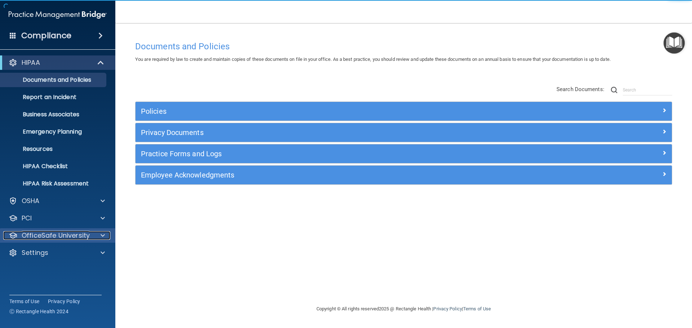
click at [104, 237] on span at bounding box center [103, 235] width 4 height 9
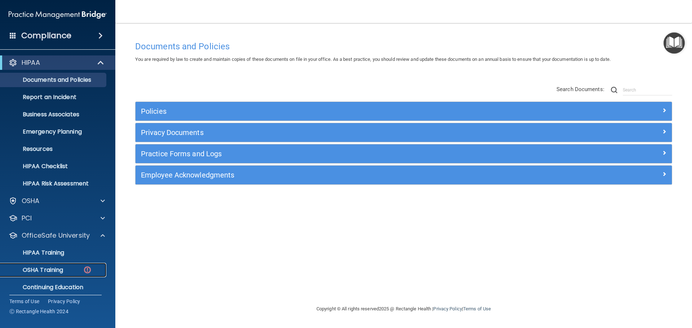
click at [62, 269] on p "OSHA Training" at bounding box center [34, 270] width 58 height 7
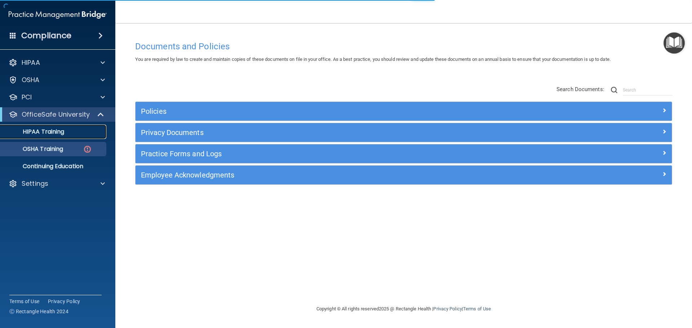
click at [56, 134] on p "HIPAA Training" at bounding box center [34, 131] width 59 height 7
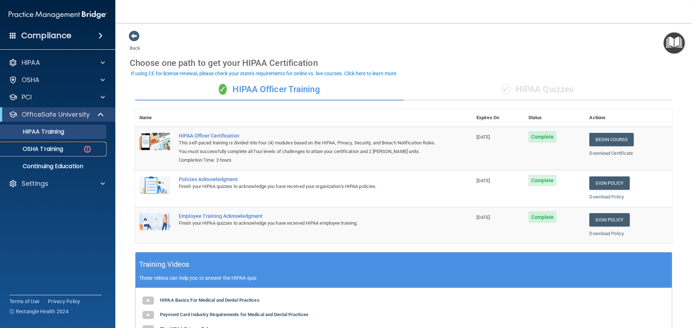
click at [48, 146] on p "OSHA Training" at bounding box center [34, 149] width 58 height 7
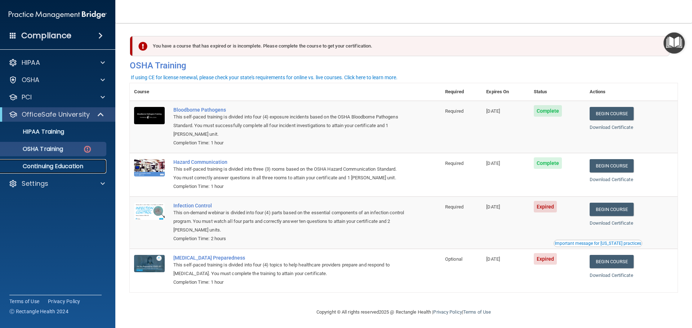
click at [53, 167] on p "Continuing Education" at bounding box center [54, 166] width 98 height 7
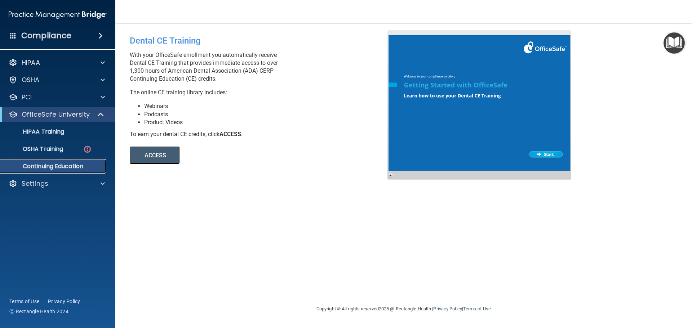
click at [41, 165] on p "Continuing Education" at bounding box center [54, 166] width 98 height 7
click at [41, 148] on p "OSHA Training" at bounding box center [34, 149] width 58 height 7
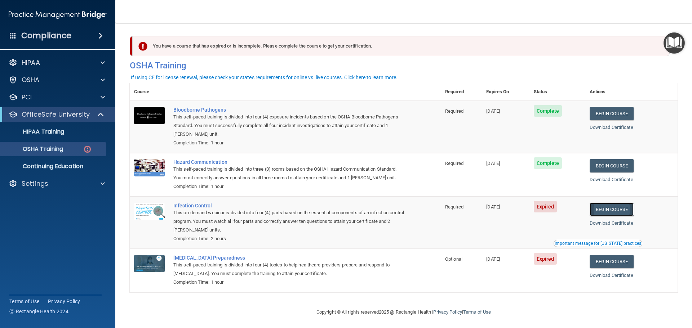
click at [611, 208] on link "Begin Course" at bounding box center [612, 209] width 44 height 13
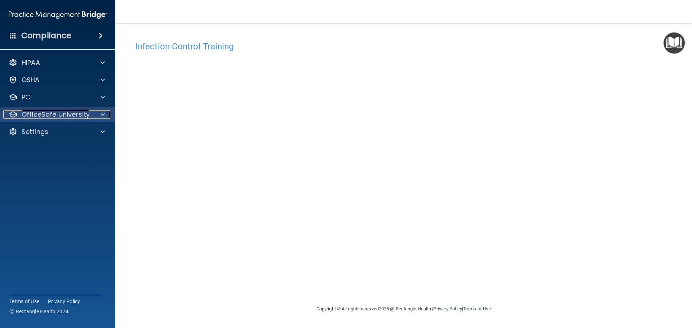
click at [65, 116] on p "OfficeSafe University" at bounding box center [56, 114] width 68 height 9
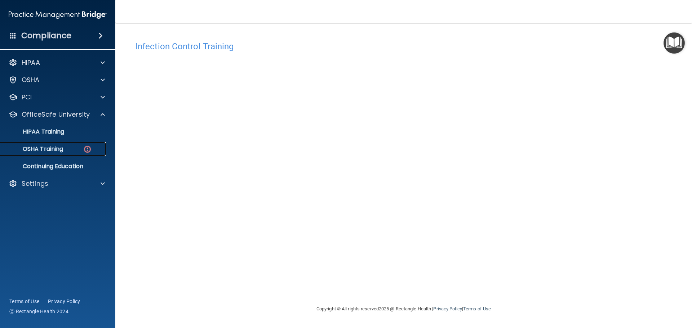
click at [65, 147] on div "OSHA Training" at bounding box center [54, 149] width 98 height 7
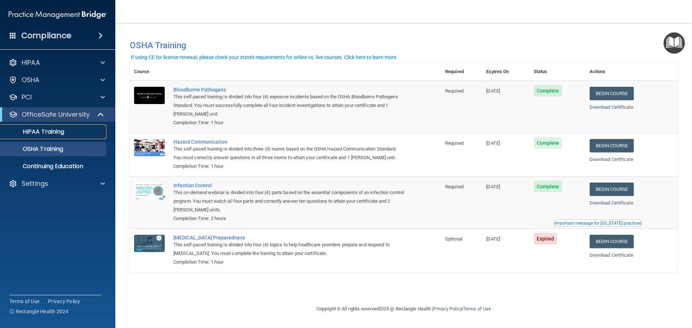
click at [48, 133] on p "HIPAA Training" at bounding box center [34, 131] width 59 height 7
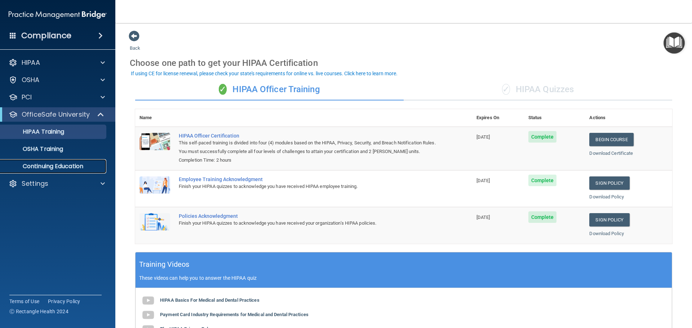
click at [37, 164] on p "Continuing Education" at bounding box center [54, 166] width 98 height 7
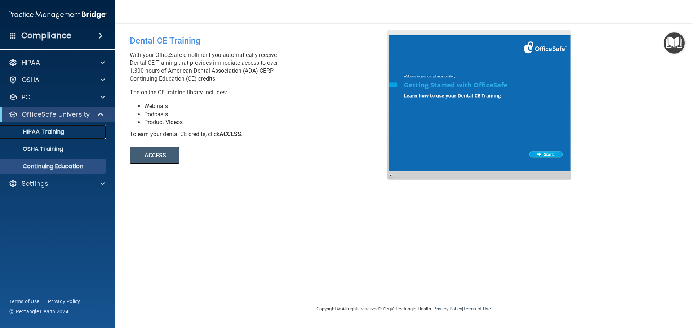
click at [45, 132] on p "HIPAA Training" at bounding box center [34, 131] width 59 height 7
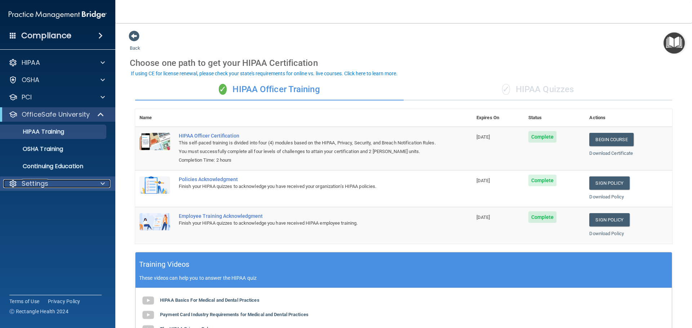
click at [47, 181] on p "Settings" at bounding box center [35, 184] width 27 height 9
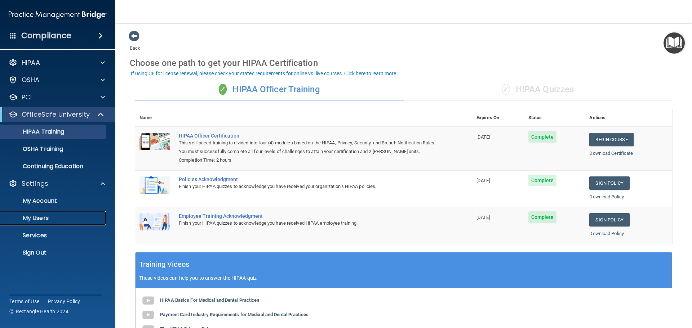
click at [41, 217] on p "My Users" at bounding box center [54, 218] width 98 height 7
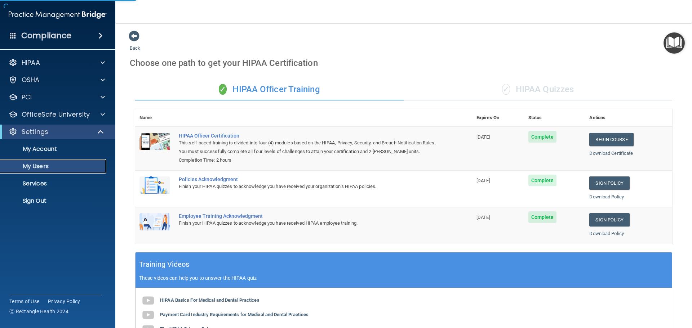
select select "20"
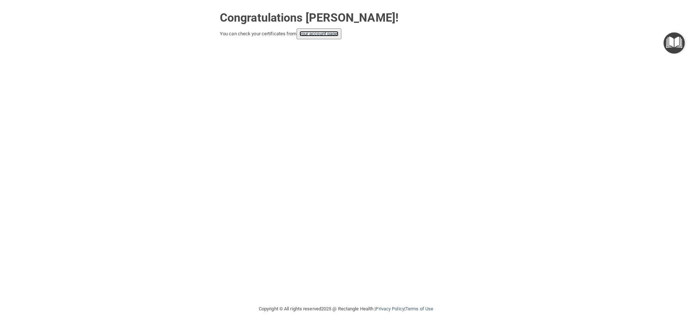
click at [318, 35] on link "your account page!" at bounding box center [319, 33] width 39 height 5
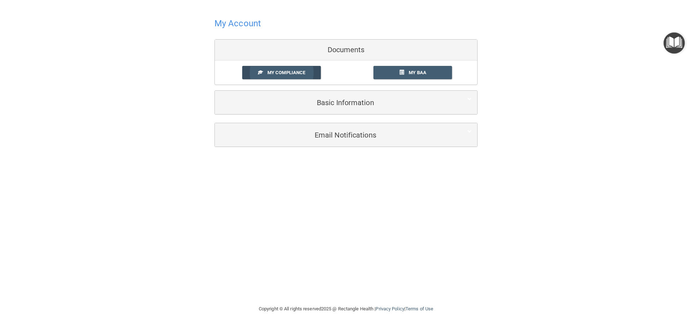
click at [295, 71] on span "My Compliance" at bounding box center [286, 72] width 38 height 5
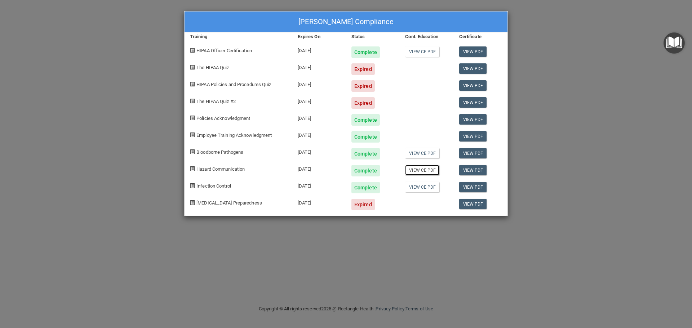
click at [416, 170] on link "View CE PDF" at bounding box center [422, 170] width 34 height 10
click at [470, 153] on link "View PDF" at bounding box center [473, 153] width 28 height 10
click at [472, 169] on link "View PDF" at bounding box center [473, 170] width 28 height 10
click at [468, 188] on link "View PDF" at bounding box center [473, 187] width 28 height 10
